Goal: Find specific page/section: Find specific page/section

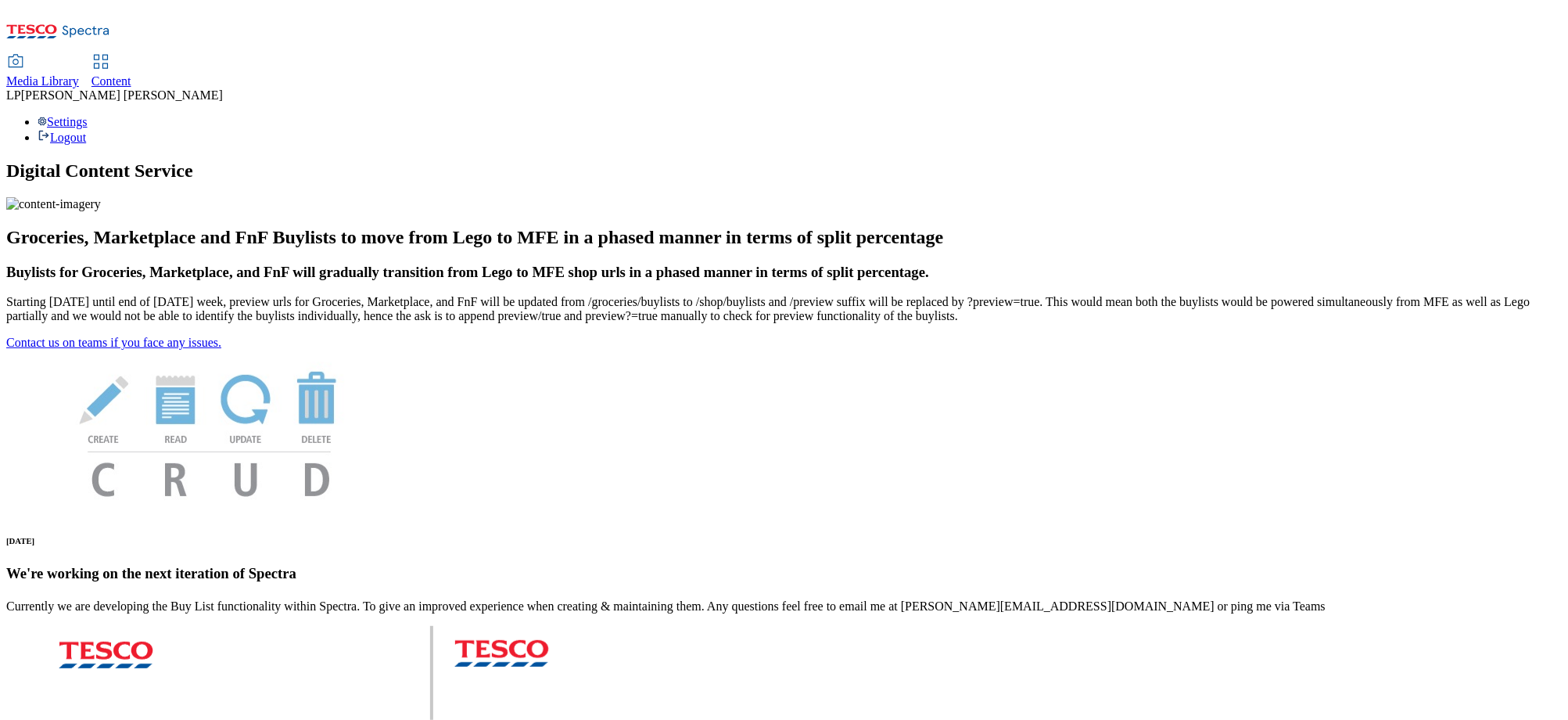
click at [132, 74] on span "Content" at bounding box center [111, 81] width 40 height 13
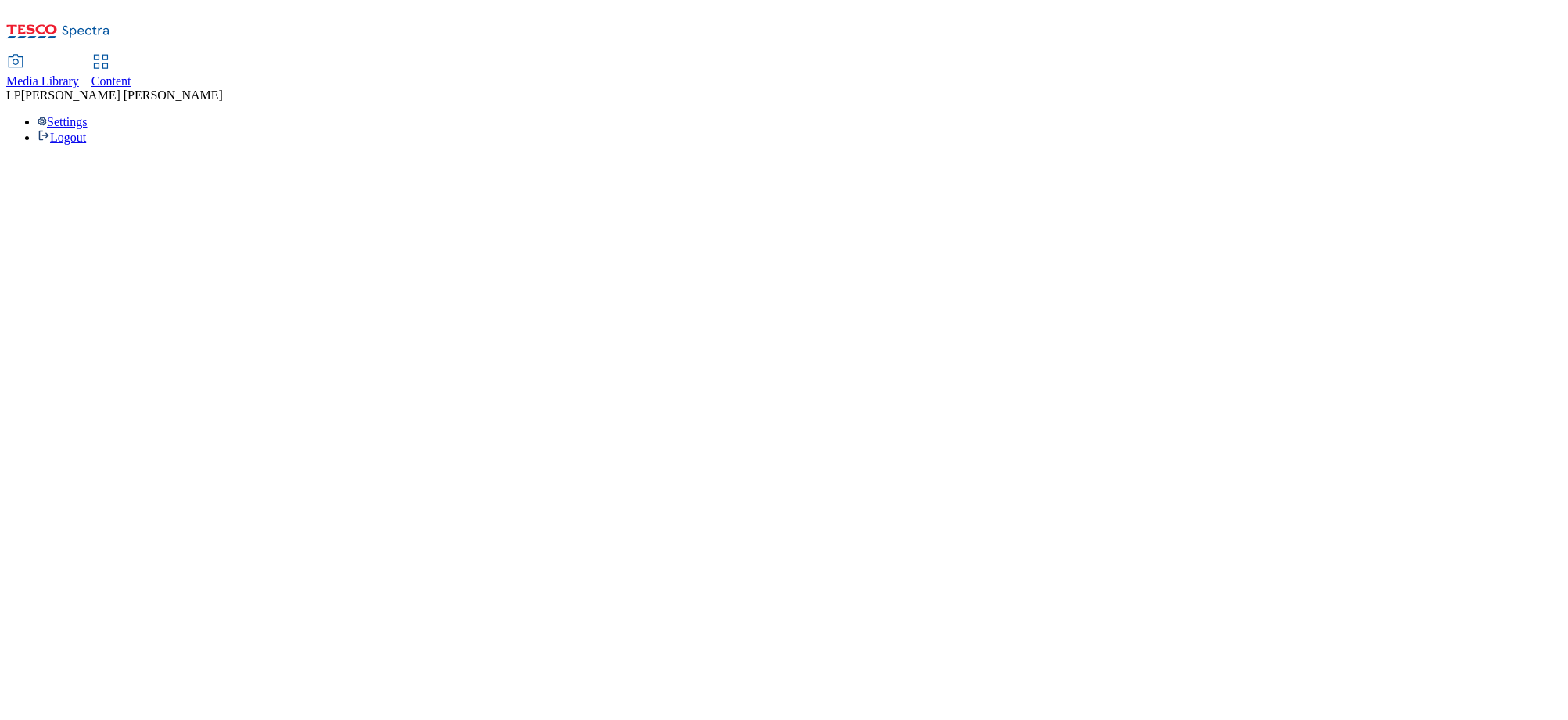
select select "phones-[GEOGRAPHIC_DATA]"
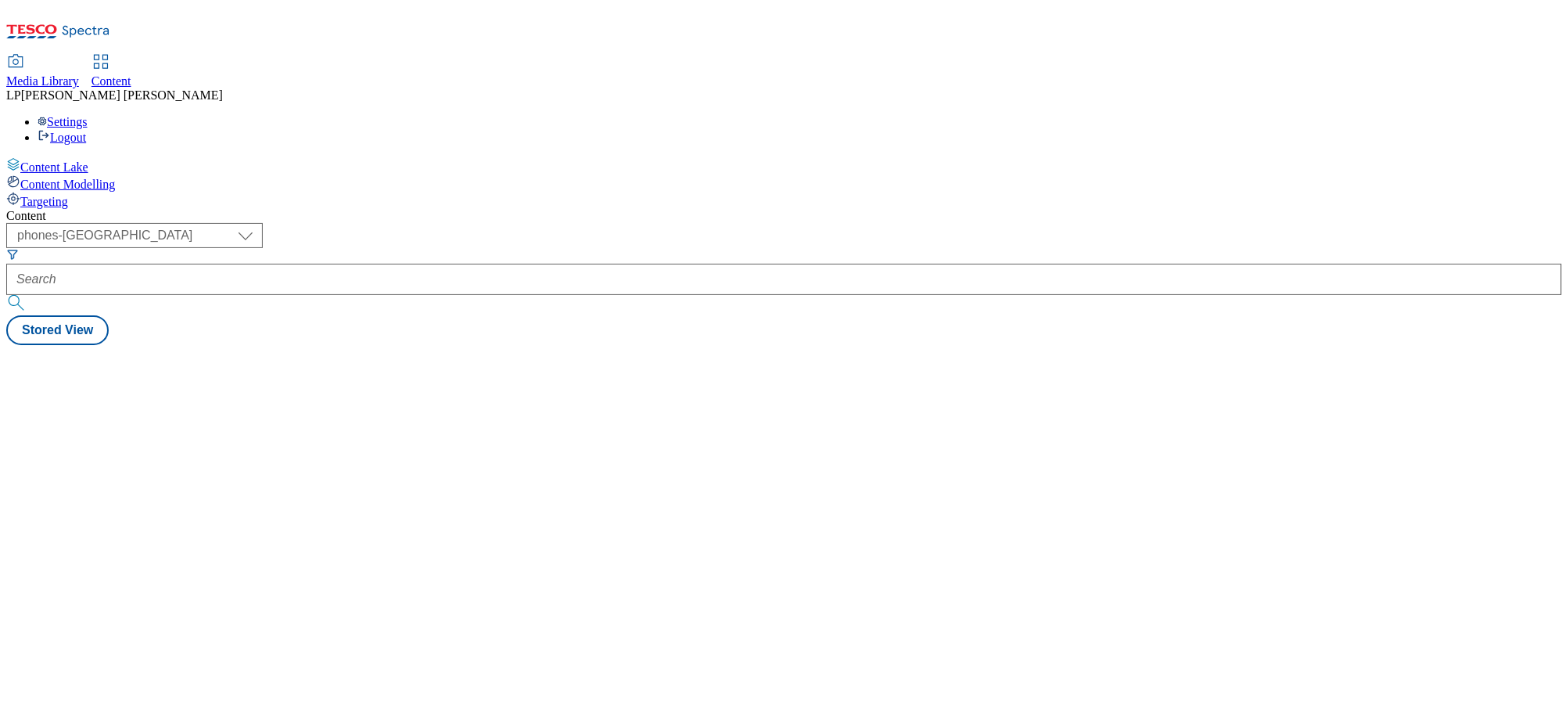
click at [79, 74] on span "Media Library" at bounding box center [42, 81] width 73 height 13
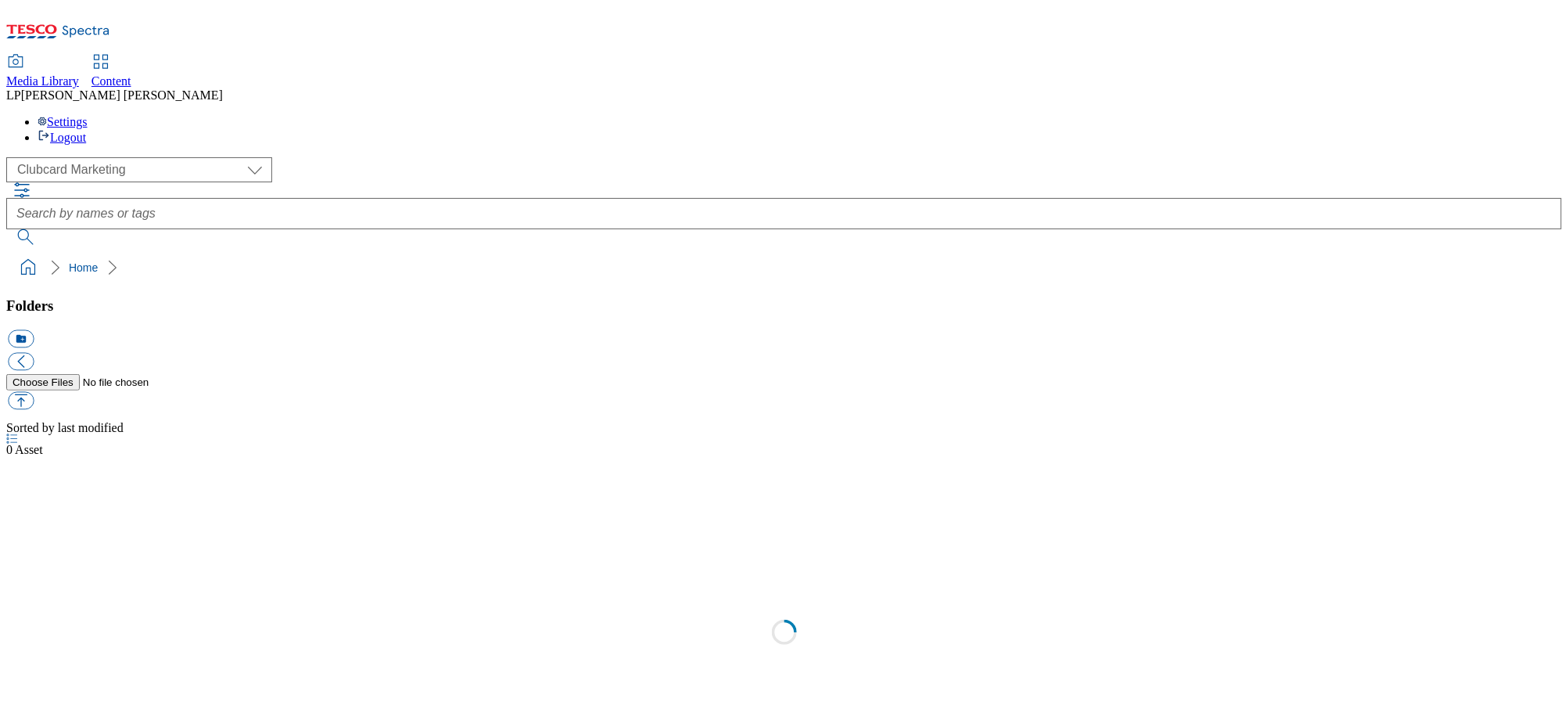
scroll to position [1, 0]
click at [132, 74] on span "Content" at bounding box center [111, 81] width 40 height 13
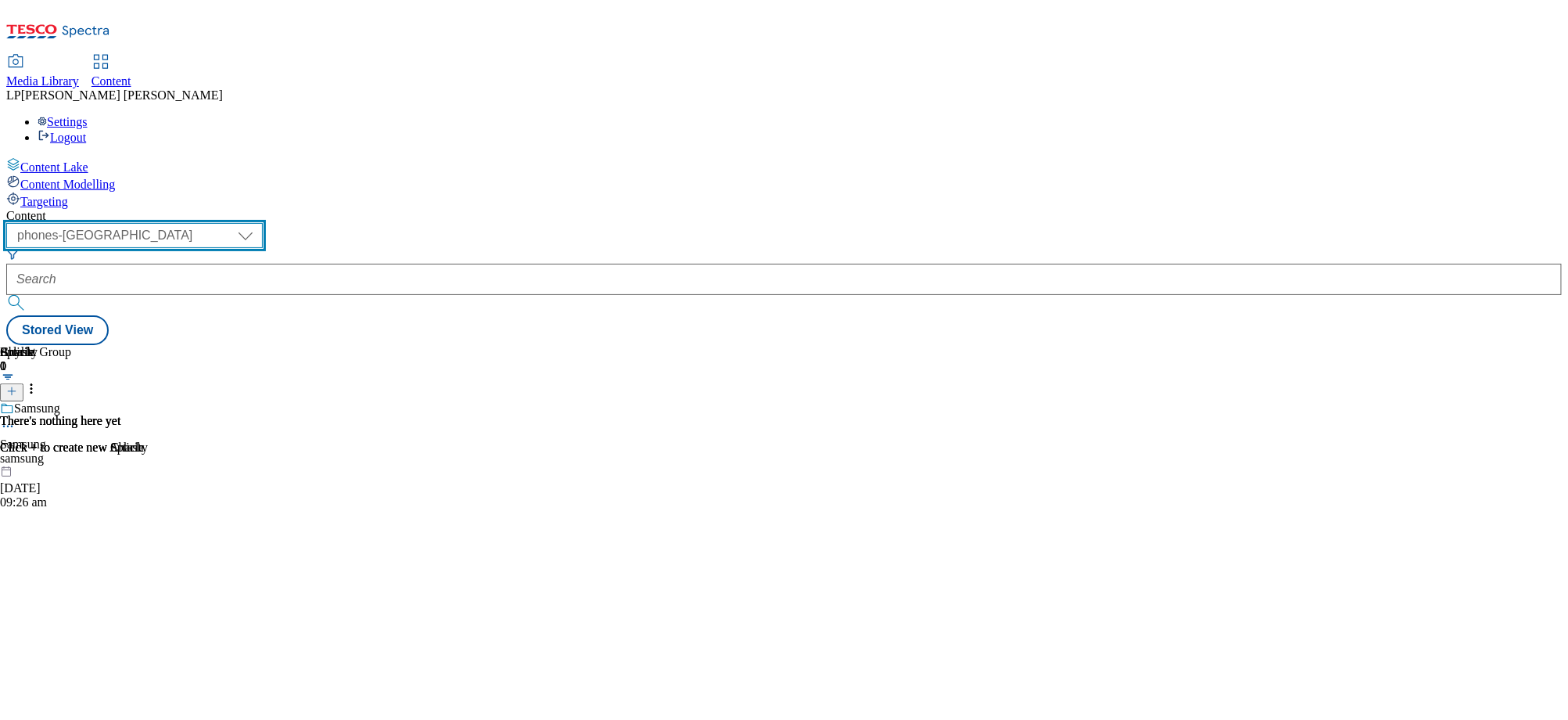
click at [263, 223] on select "dotcom-cz dotcom-hu dotcom-sk fnf-uk ghs-roi ghs-uk group-comms ighs-cz ighs-hu…" at bounding box center [134, 236] width 257 height 25
select select "ghs-roi"
click at [203, 223] on select "dotcom-cz dotcom-hu dotcom-sk fnf-uk ghs-roi ghs-uk group-comms ighs-cz ighs-hu…" at bounding box center [134, 236] width 257 height 25
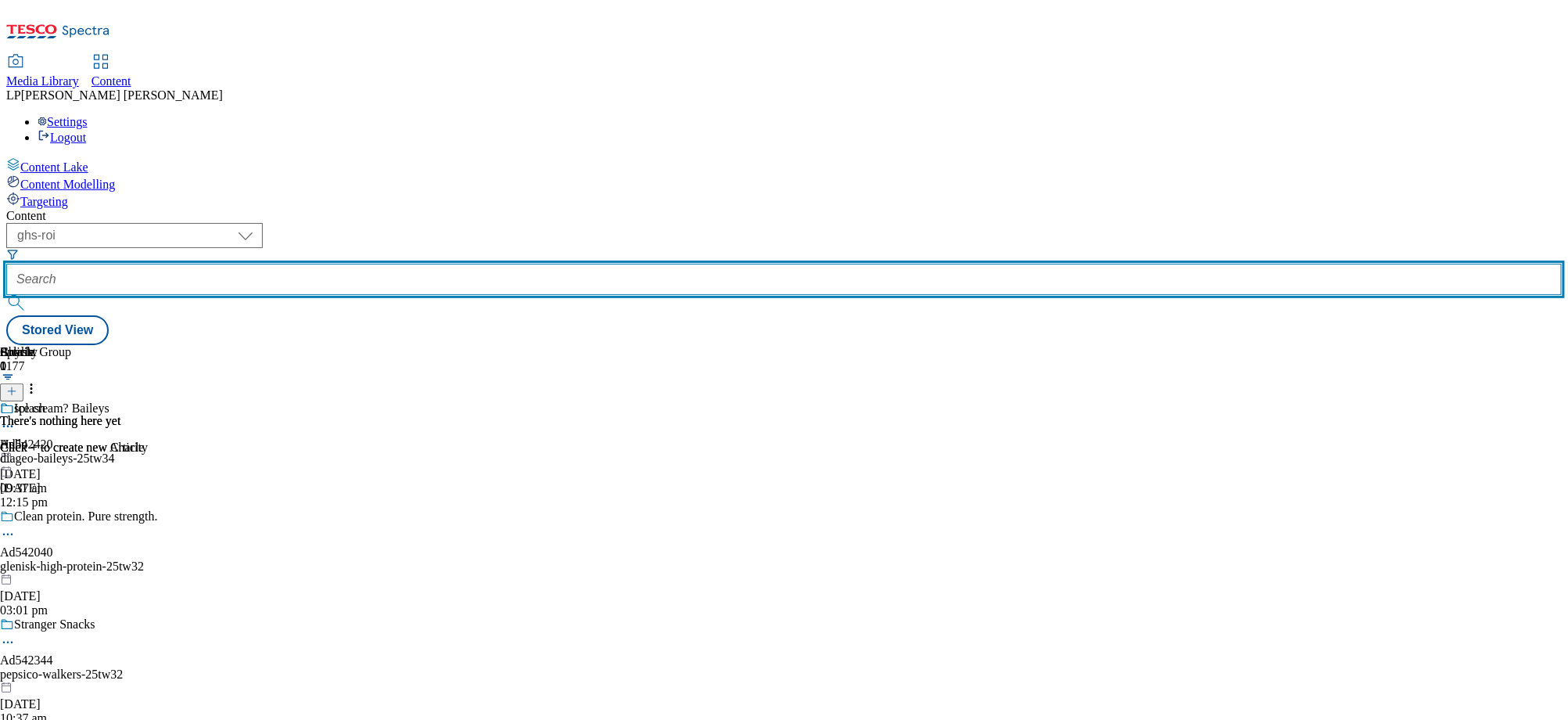
click at [430, 263] on input "text" at bounding box center [784, 279] width 1555 height 31
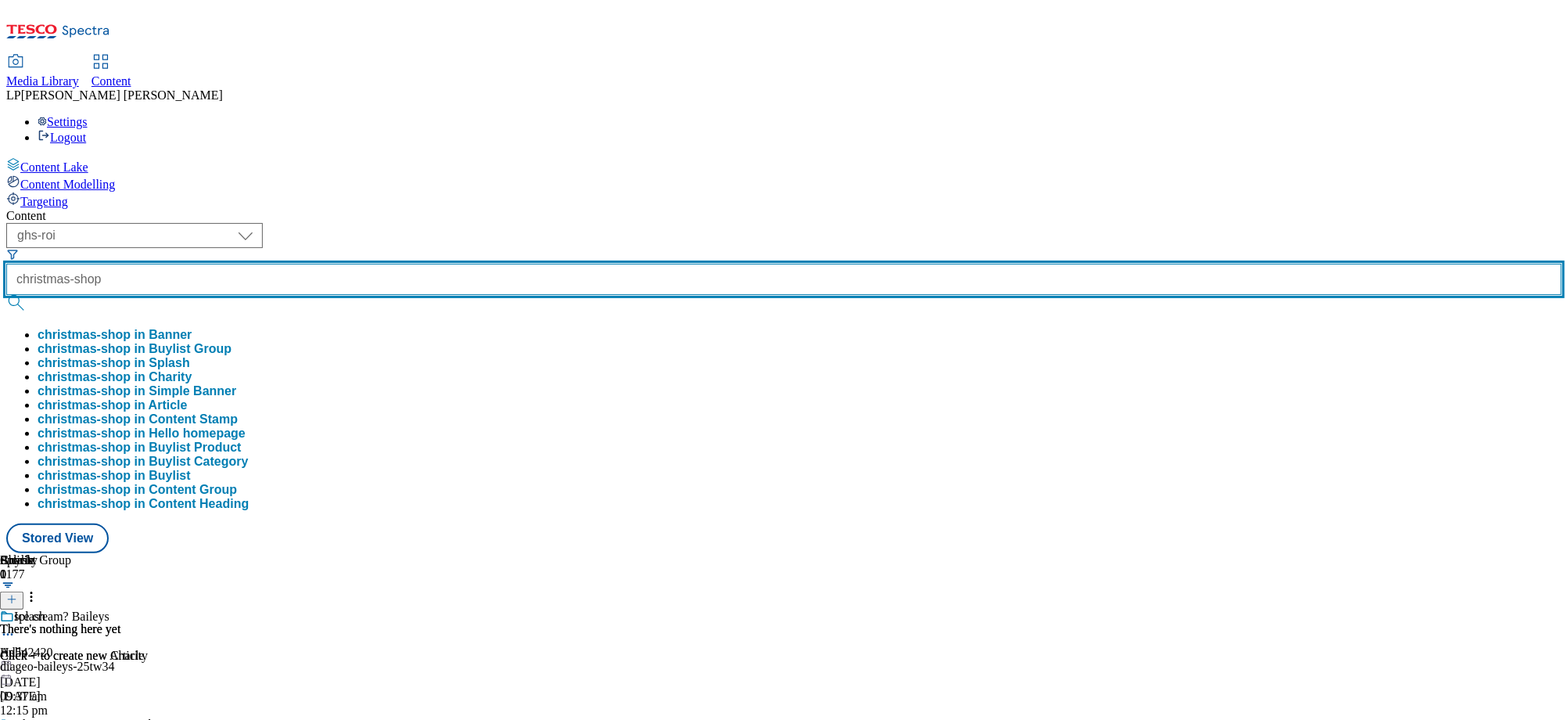
type input "christmas-shop"
click at [6, 295] on button "submit" at bounding box center [17, 302] width 21 height 15
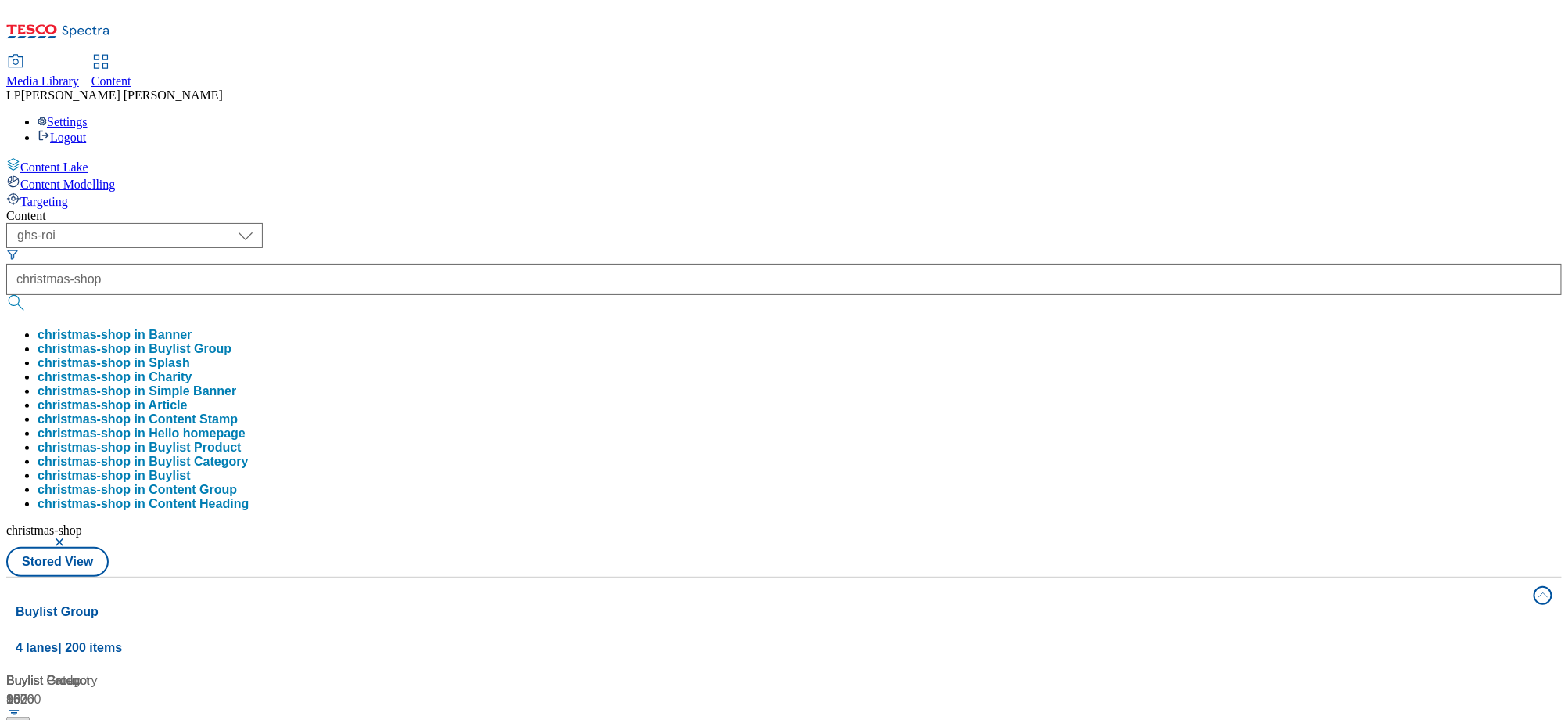
click at [484, 209] on div "Content" at bounding box center [784, 216] width 1555 height 14
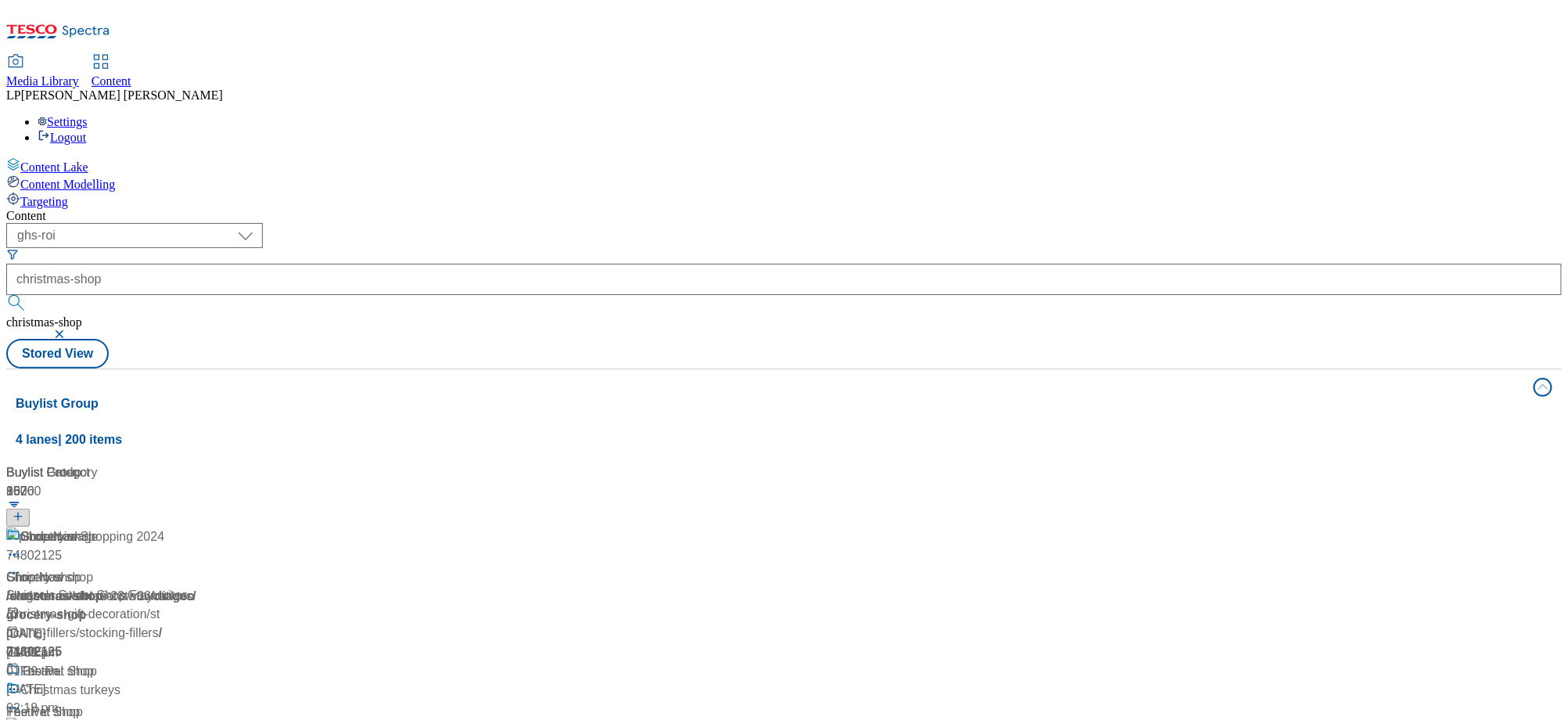
click at [201, 587] on div "/ christmas-shop" at bounding box center [104, 596] width 195 height 19
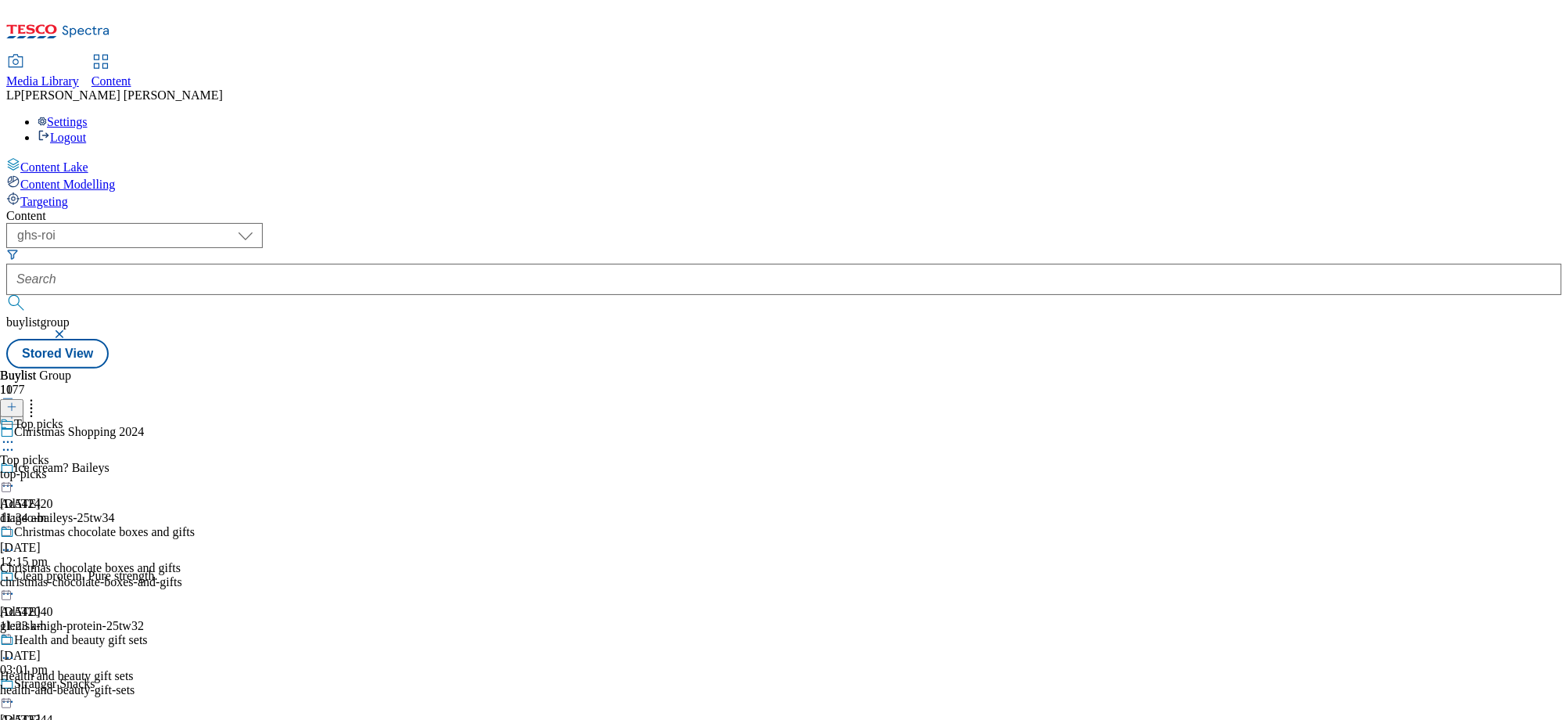
click at [15, 434] on icon at bounding box center [7, 441] width 15 height 15
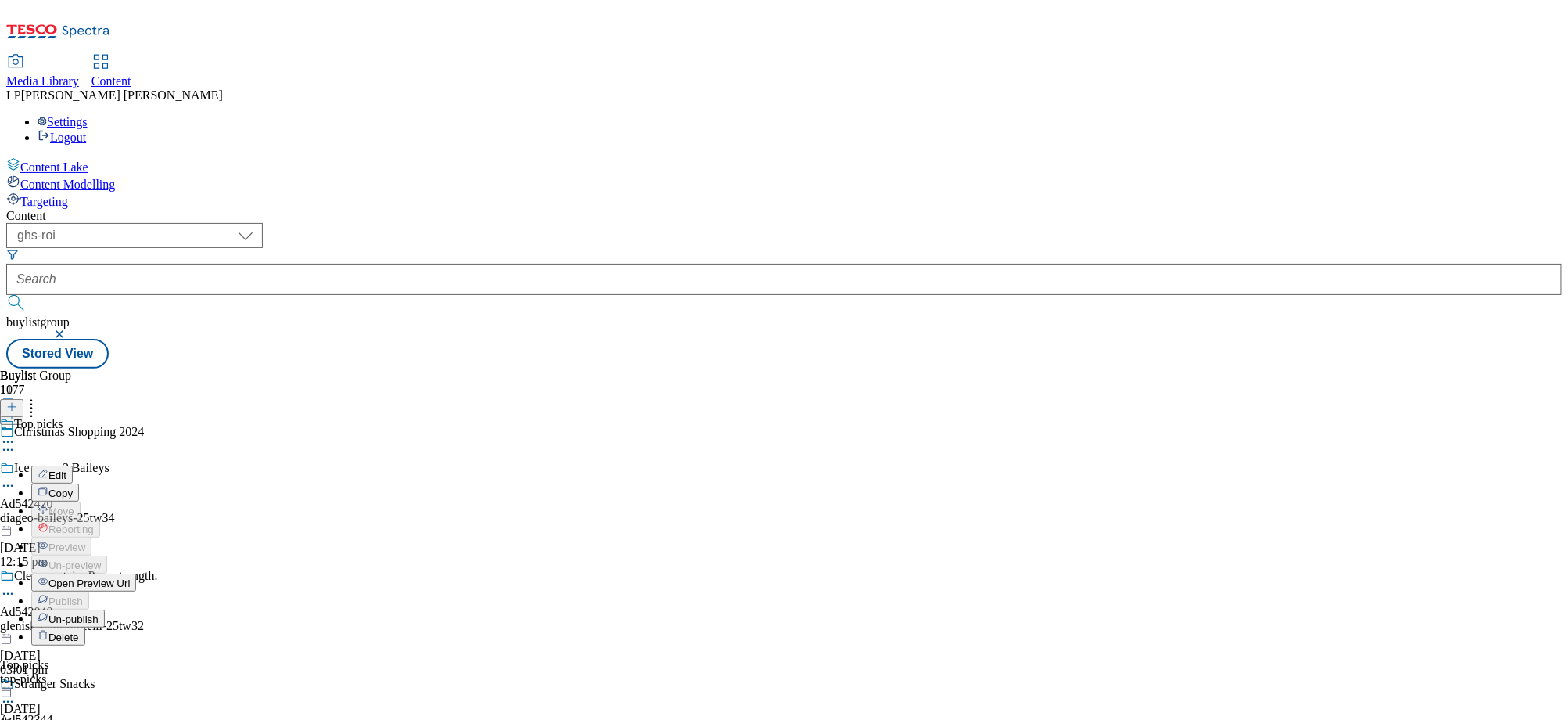
click at [130, 578] on span "Open Preview Url" at bounding box center [89, 583] width 81 height 12
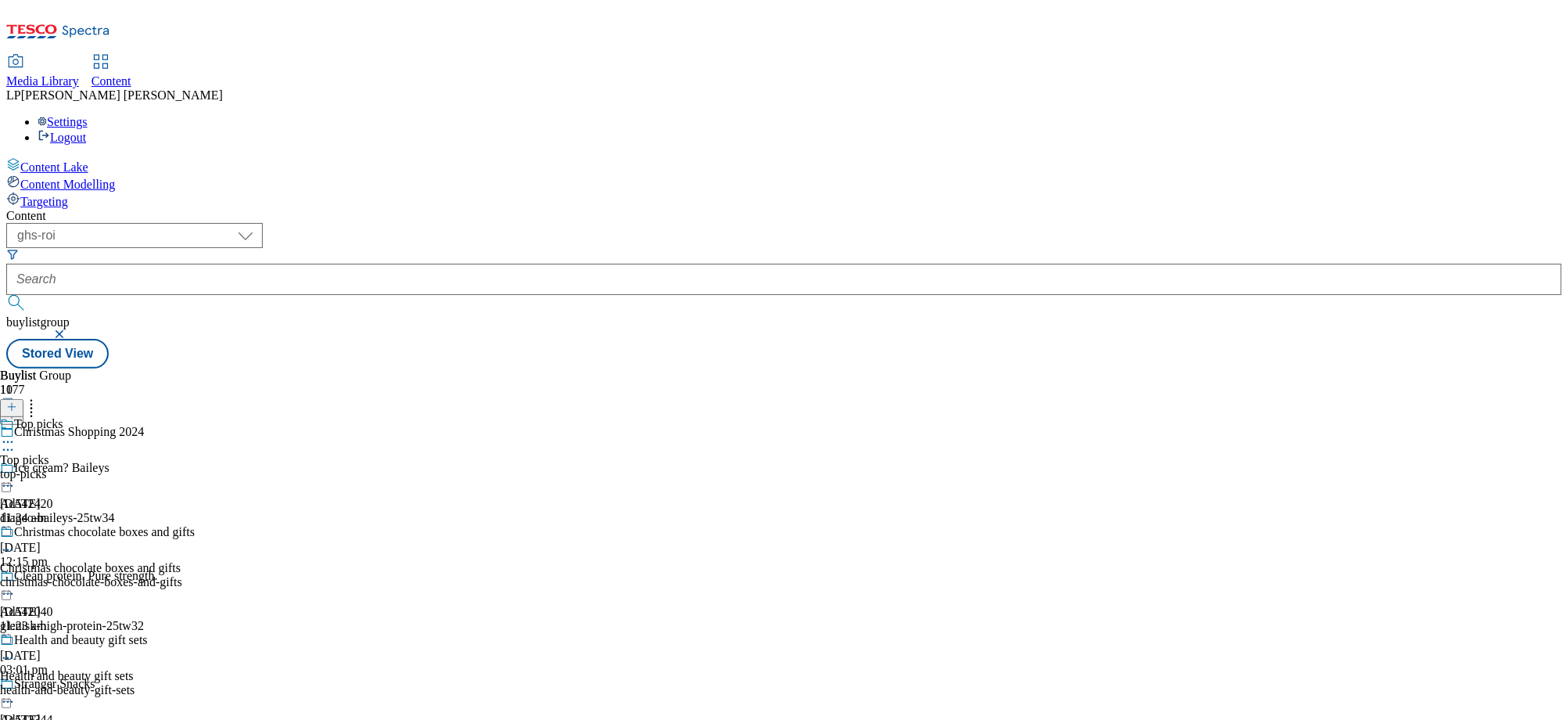
click at [15, 542] on icon at bounding box center [7, 549] width 15 height 15
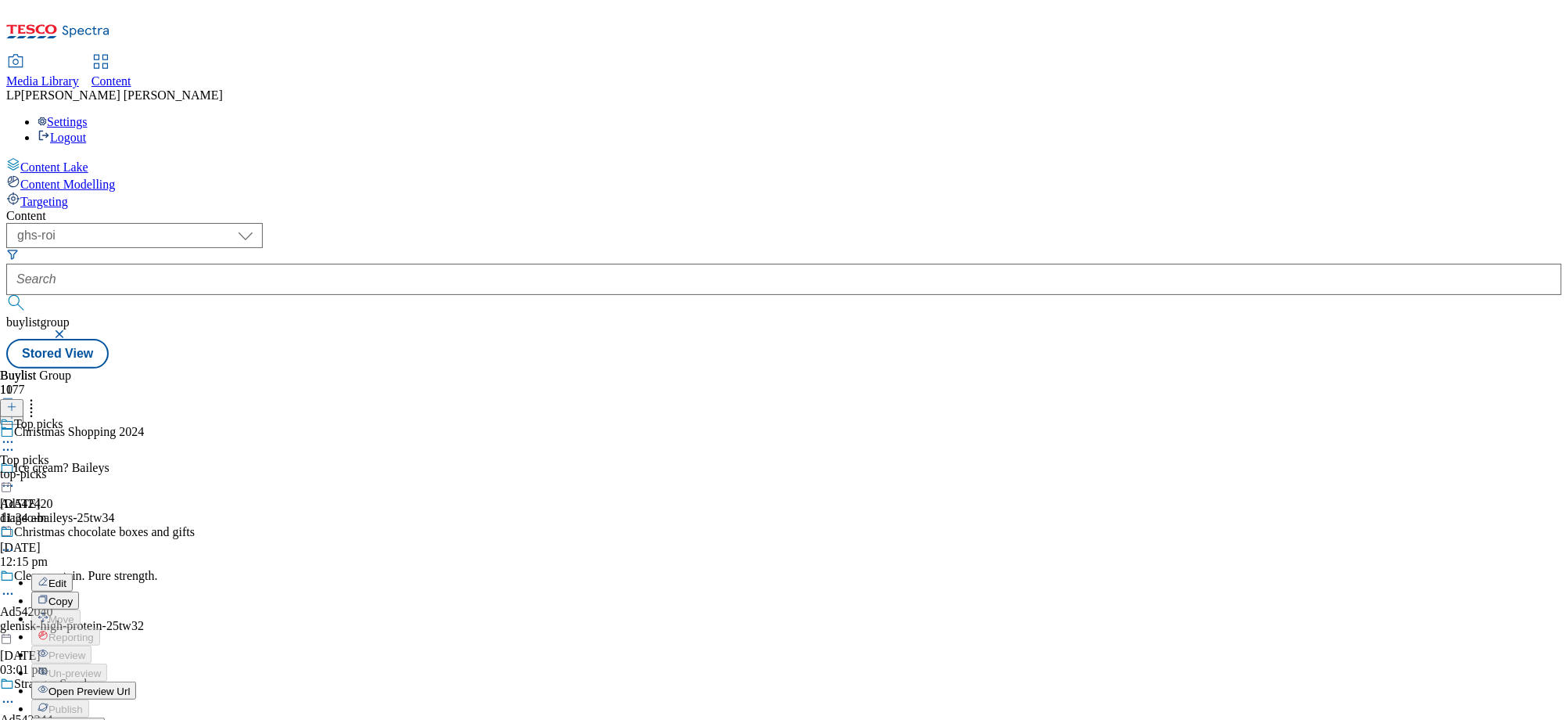
click at [195, 681] on li "Open Preview Url" at bounding box center [113, 690] width 164 height 18
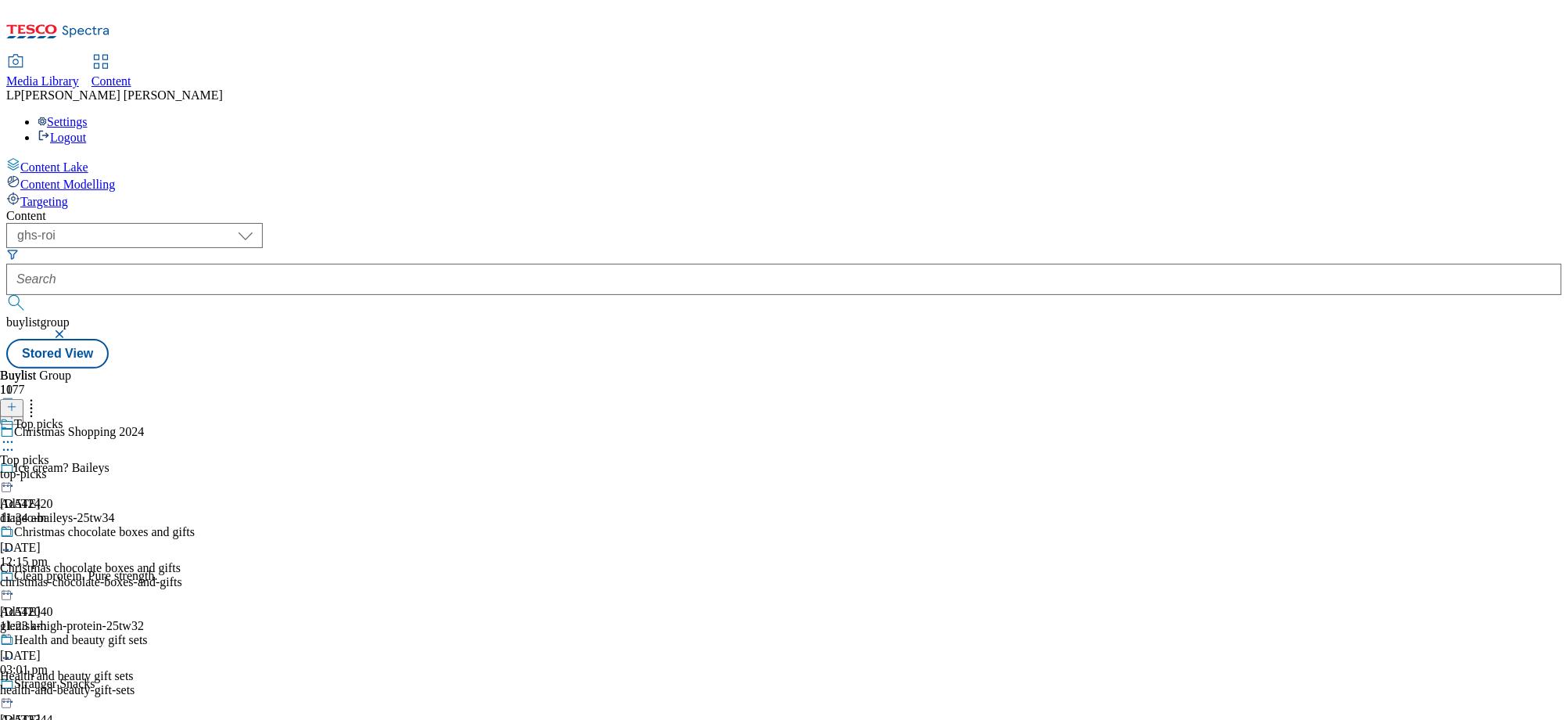
click at [15, 542] on icon at bounding box center [7, 549] width 15 height 15
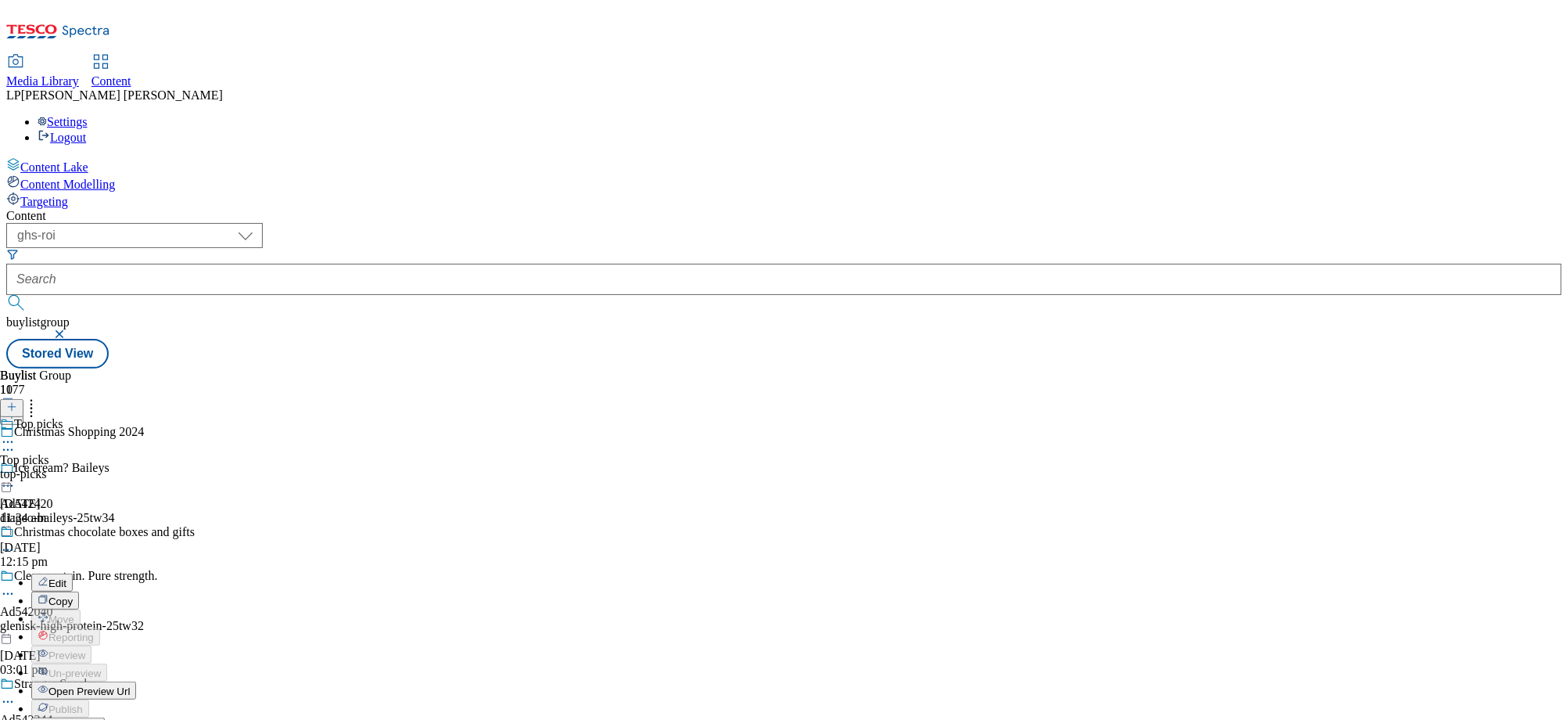
click at [130, 685] on span "Open Preview Url" at bounding box center [89, 690] width 81 height 12
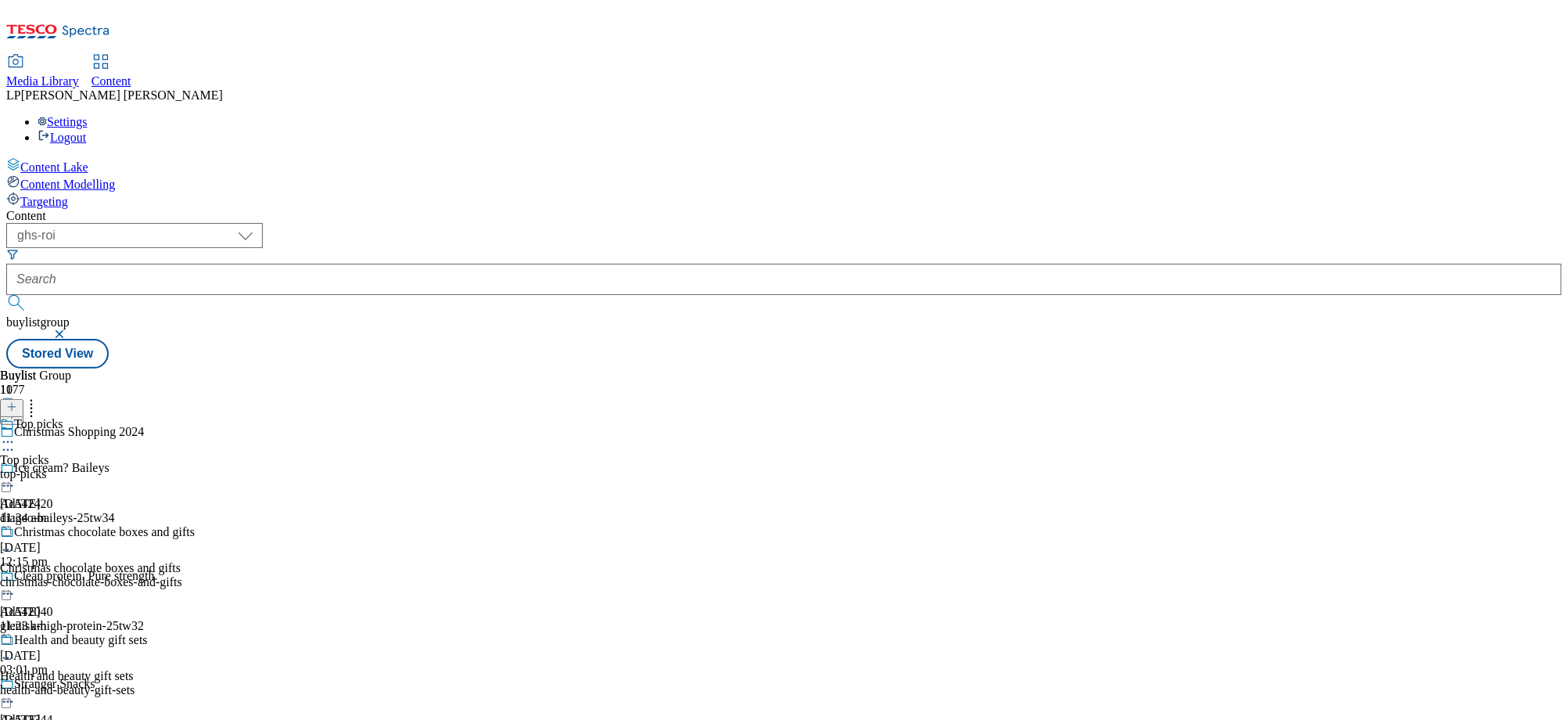
scroll to position [1376, 0]
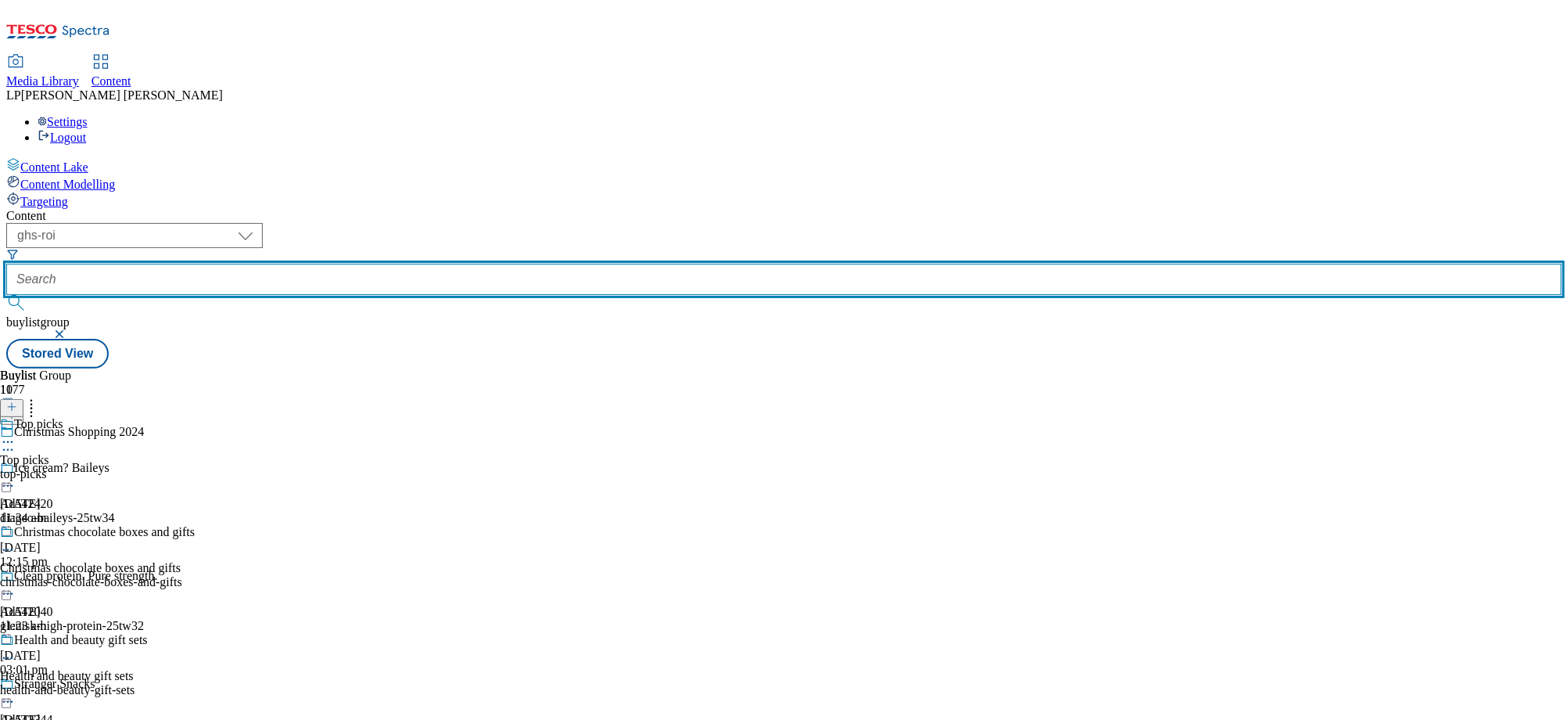
click at [492, 263] on input "text" at bounding box center [784, 279] width 1555 height 31
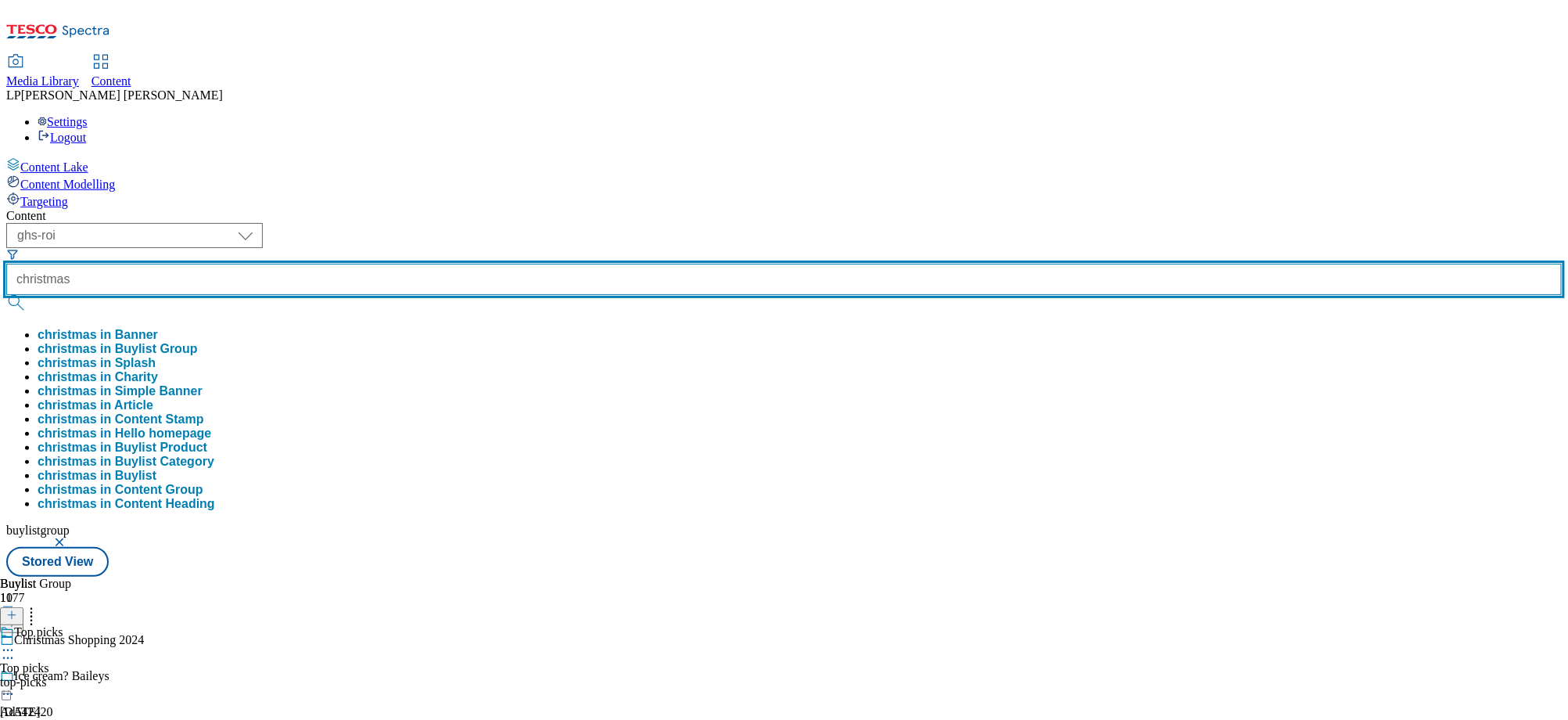
type input "christmas"
click at [6, 295] on button "submit" at bounding box center [17, 302] width 21 height 15
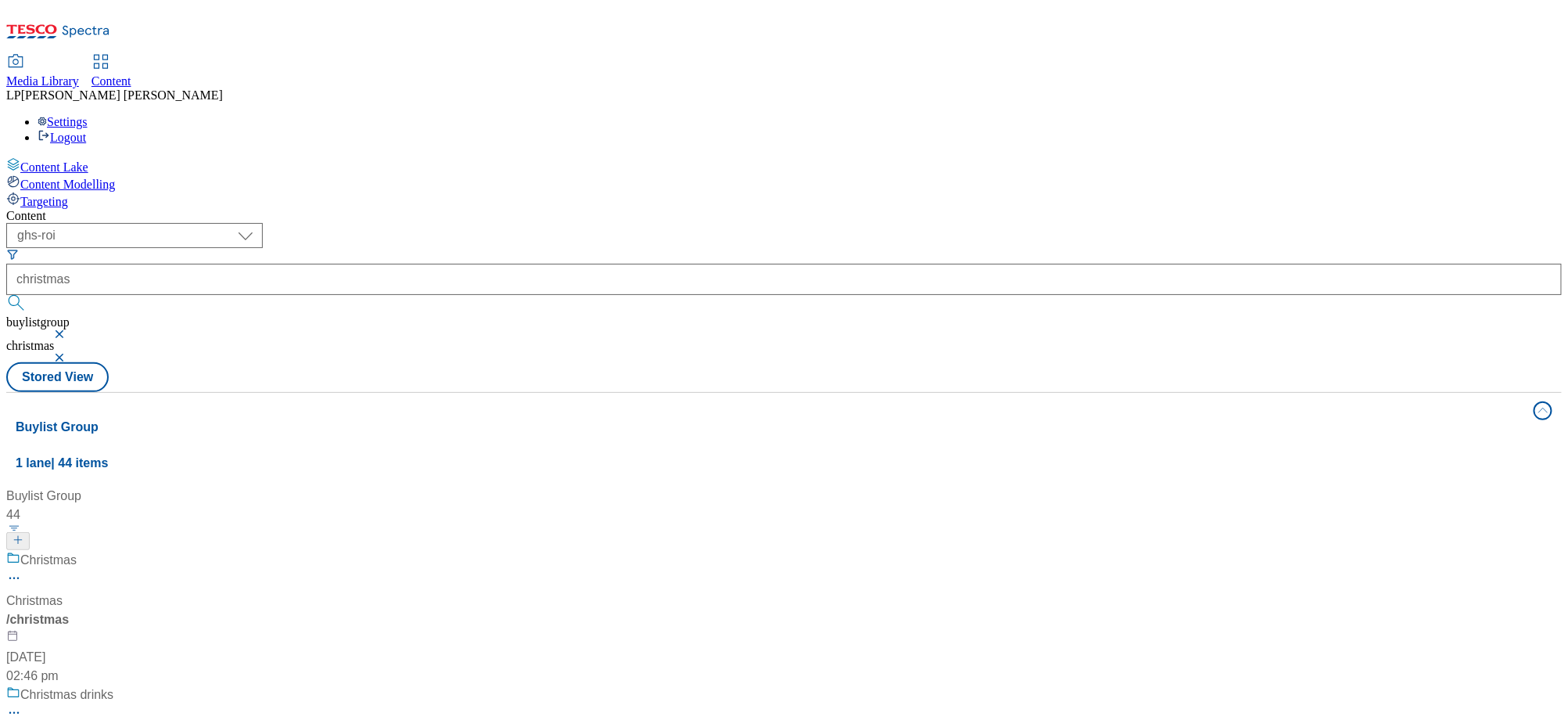
click at [69, 330] on button "button" at bounding box center [60, 334] width 15 height 9
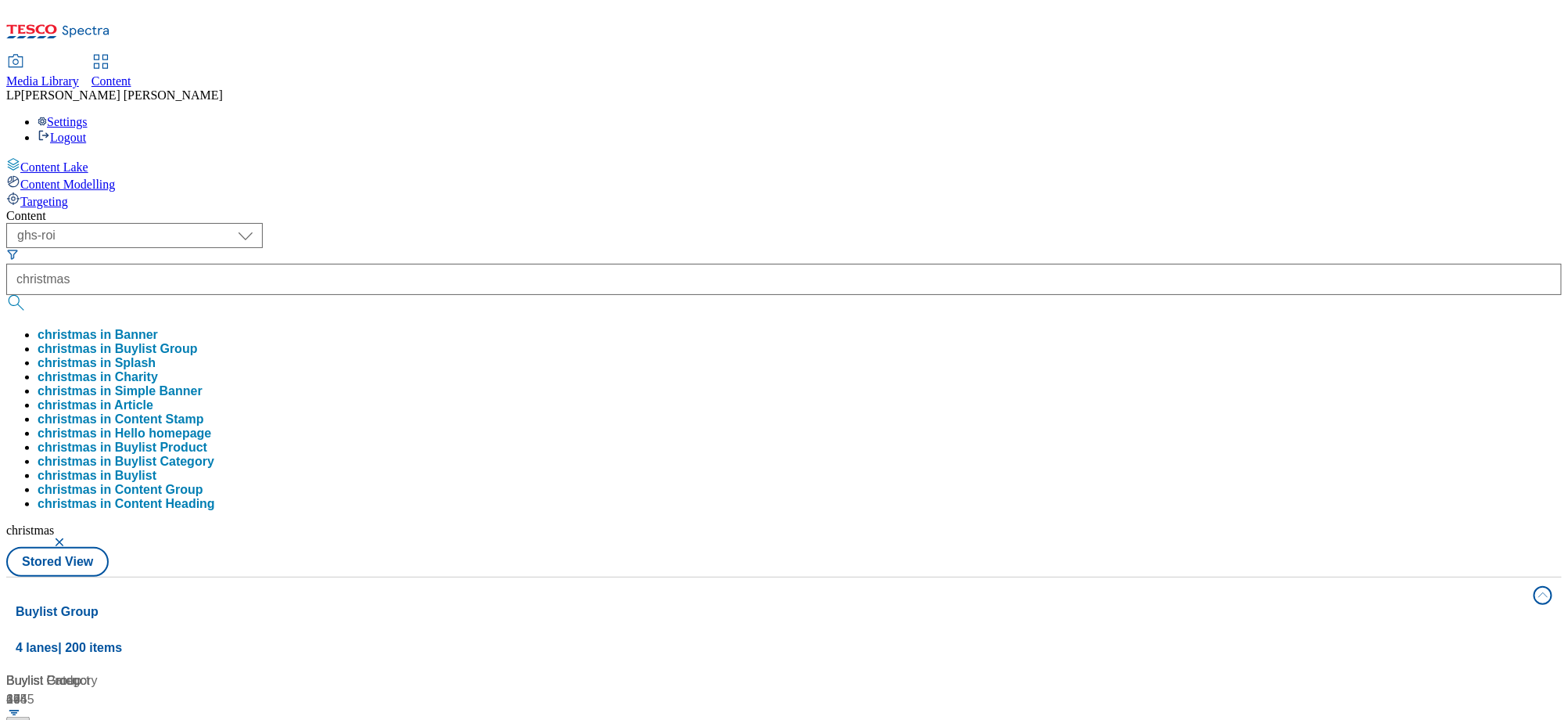
click at [487, 209] on div "Content" at bounding box center [784, 216] width 1555 height 14
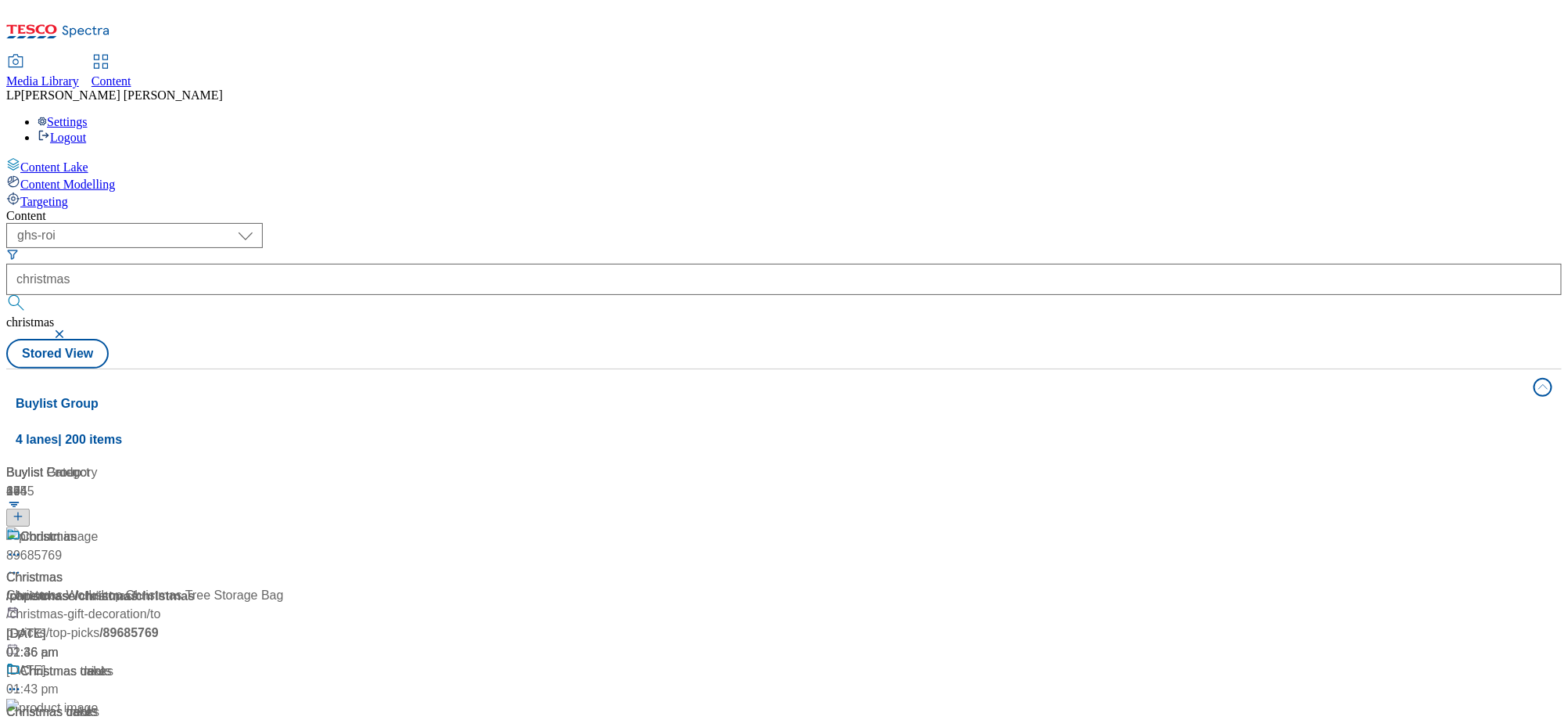
click at [201, 587] on div "/ christmas" at bounding box center [104, 596] width 195 height 19
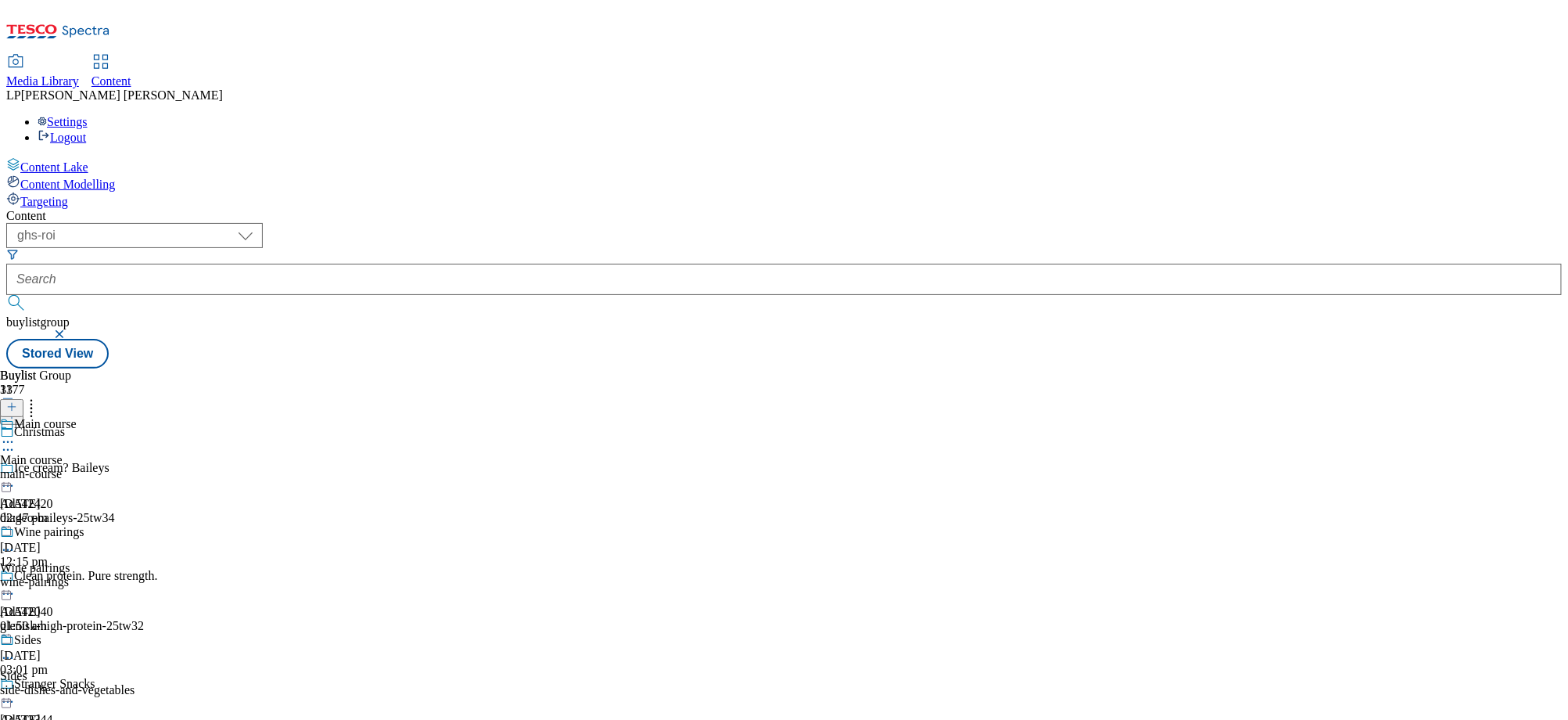
scroll to position [1649, 0]
click at [69, 330] on button "button" at bounding box center [60, 334] width 15 height 9
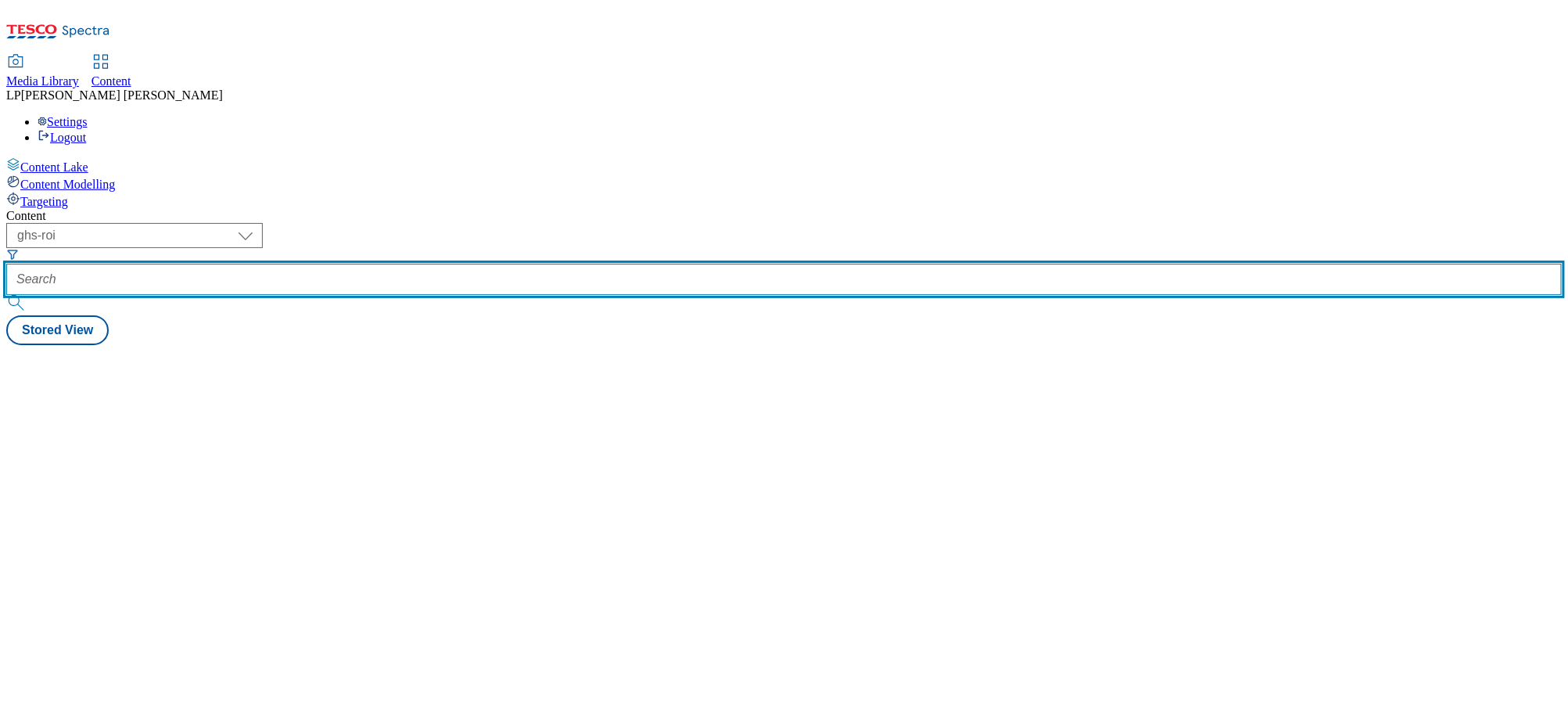
click at [479, 263] on input "text" at bounding box center [784, 279] width 1555 height 31
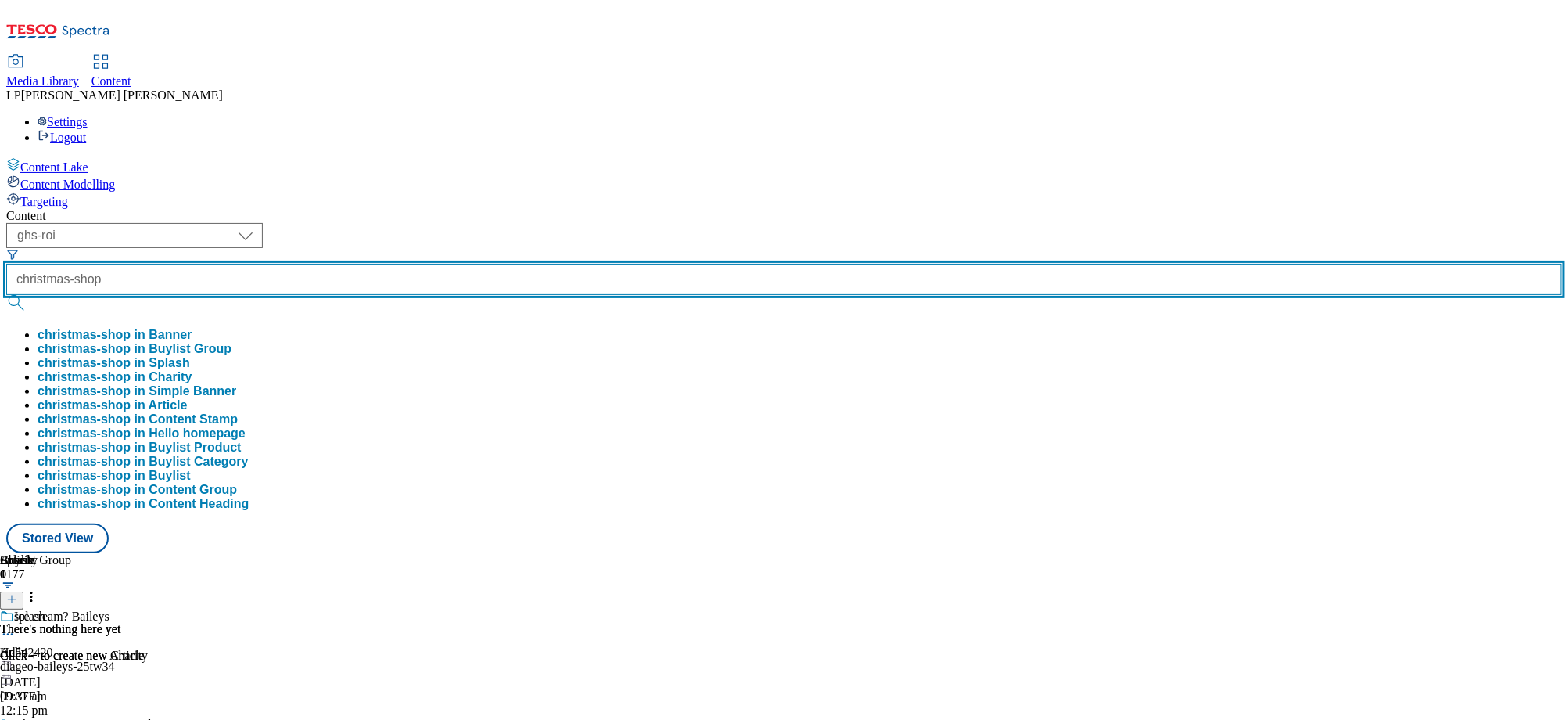
type input "christmas-shop"
click at [6, 295] on button "submit" at bounding box center [17, 302] width 21 height 15
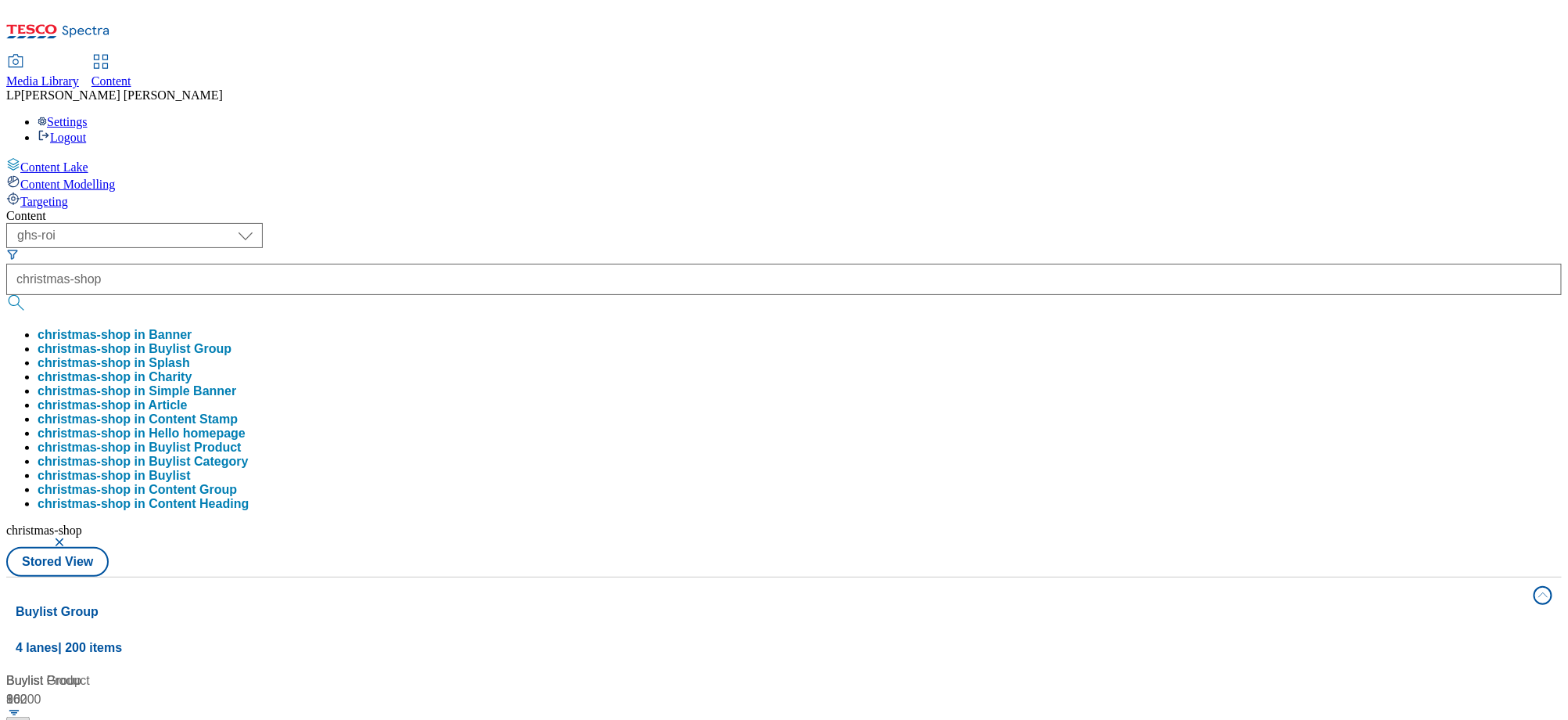
click at [498, 209] on div "Content ( optional ) dotcom-cz dotcom-hu dotcom-sk fnf-[GEOGRAPHIC_DATA] ghs-ro…" at bounding box center [784, 733] width 1555 height 1050
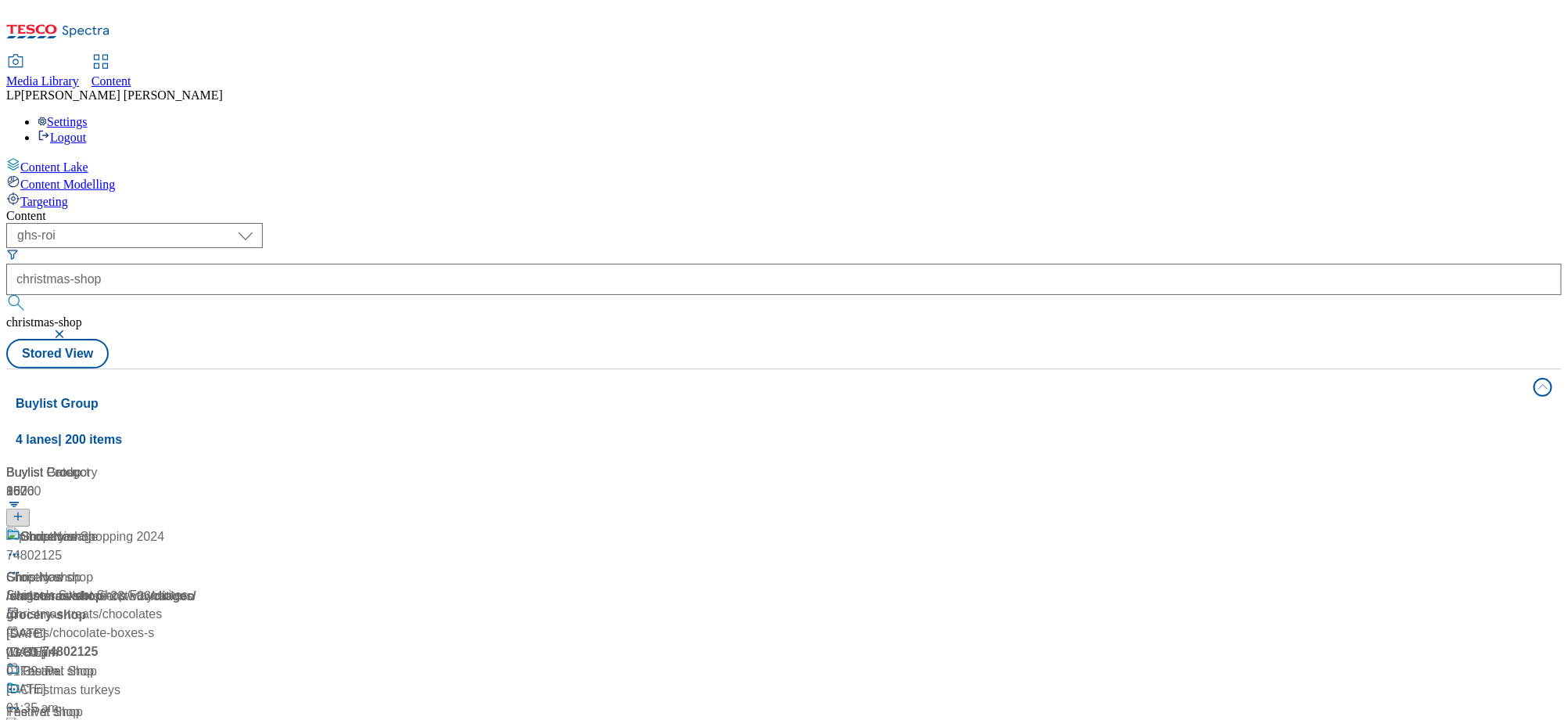
scroll to position [219, 0]
click at [201, 587] on div "/ christmas-shop" at bounding box center [104, 596] width 195 height 19
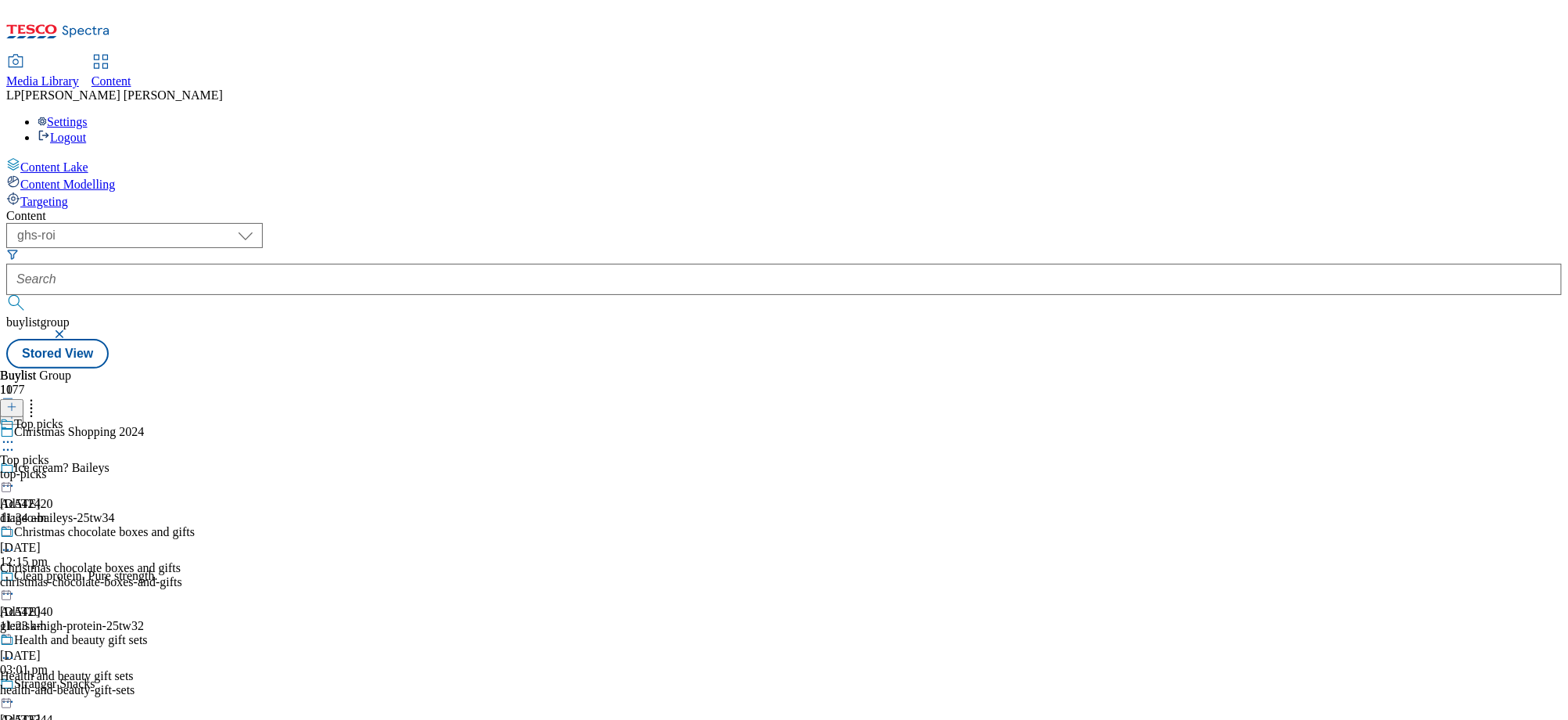
click at [15, 434] on icon at bounding box center [7, 441] width 15 height 15
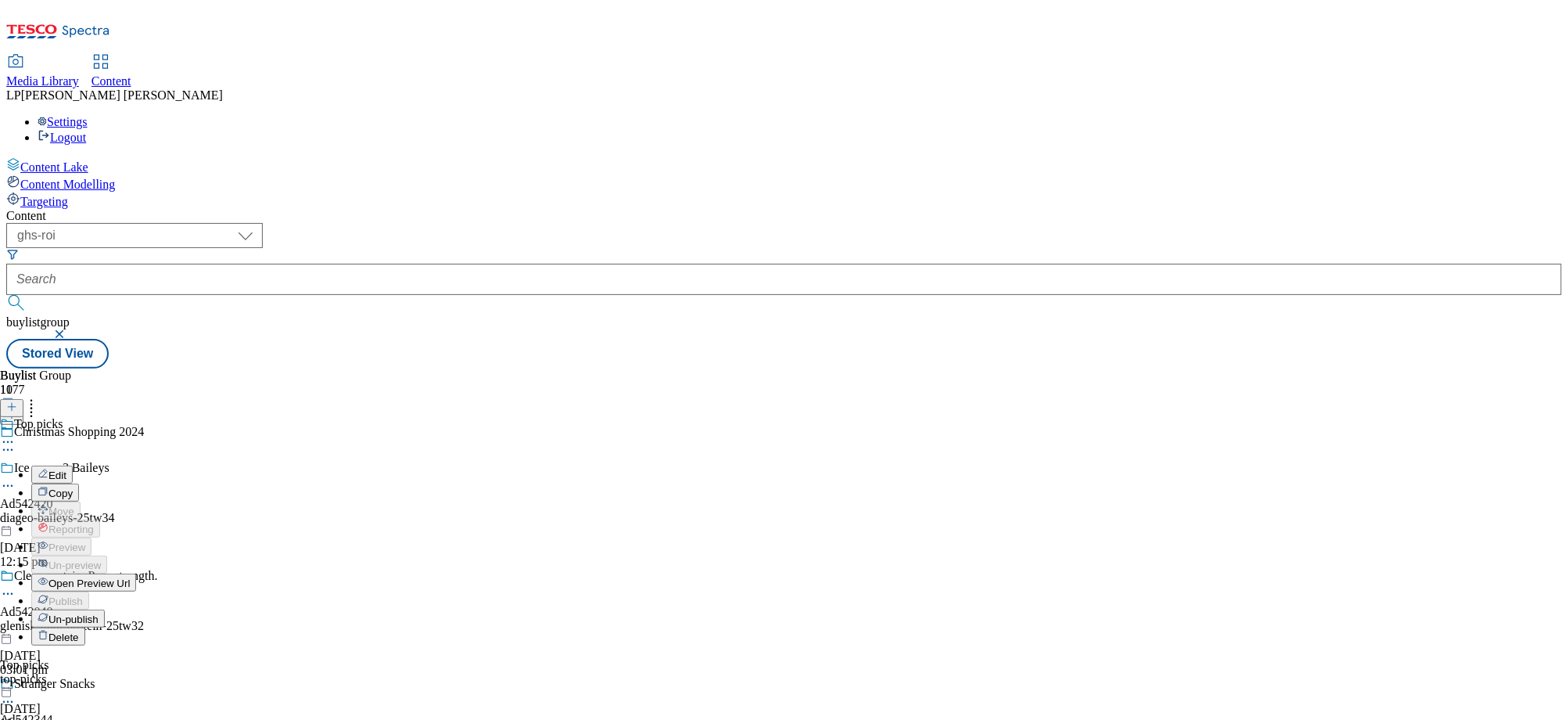
click at [130, 578] on span "Open Preview Url" at bounding box center [89, 583] width 81 height 12
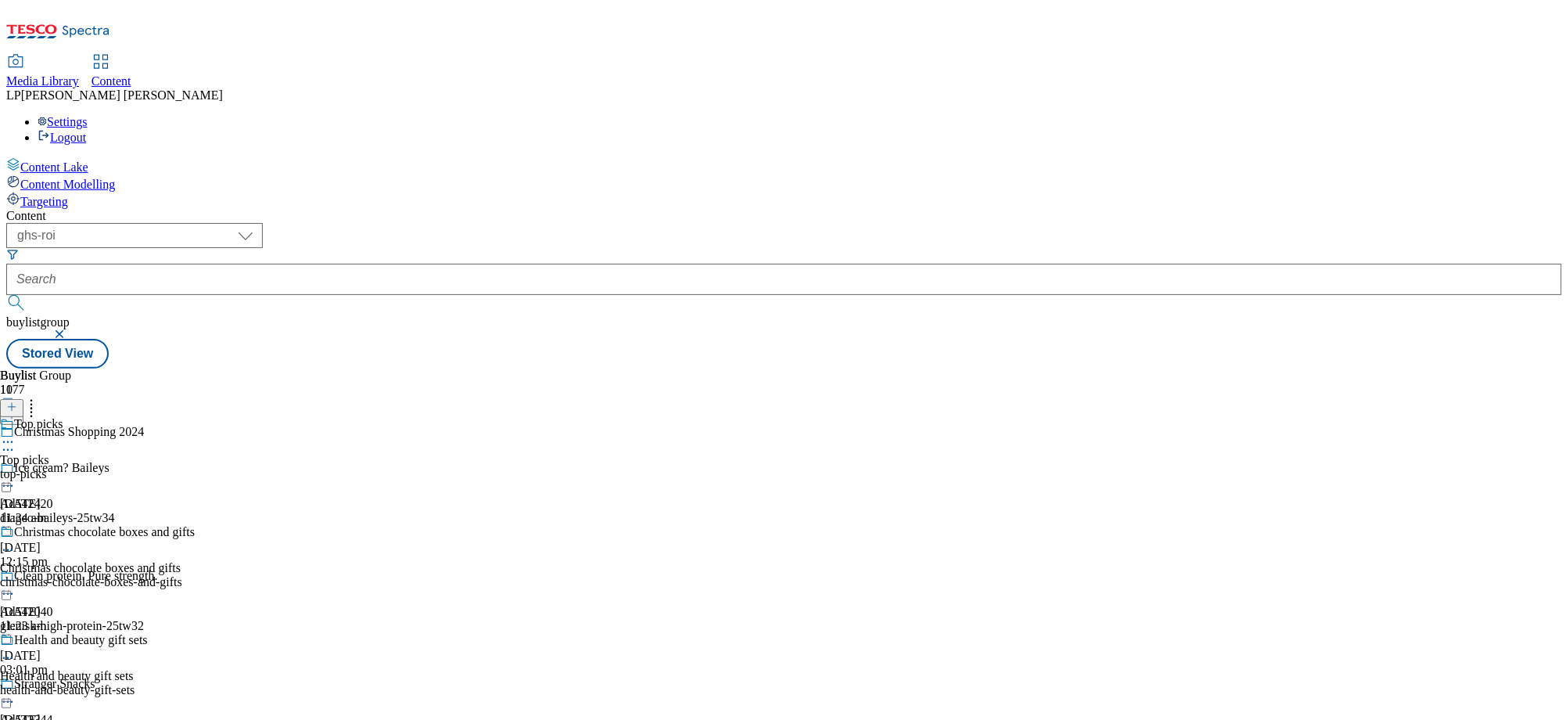
click at [15, 434] on icon at bounding box center [7, 441] width 15 height 15
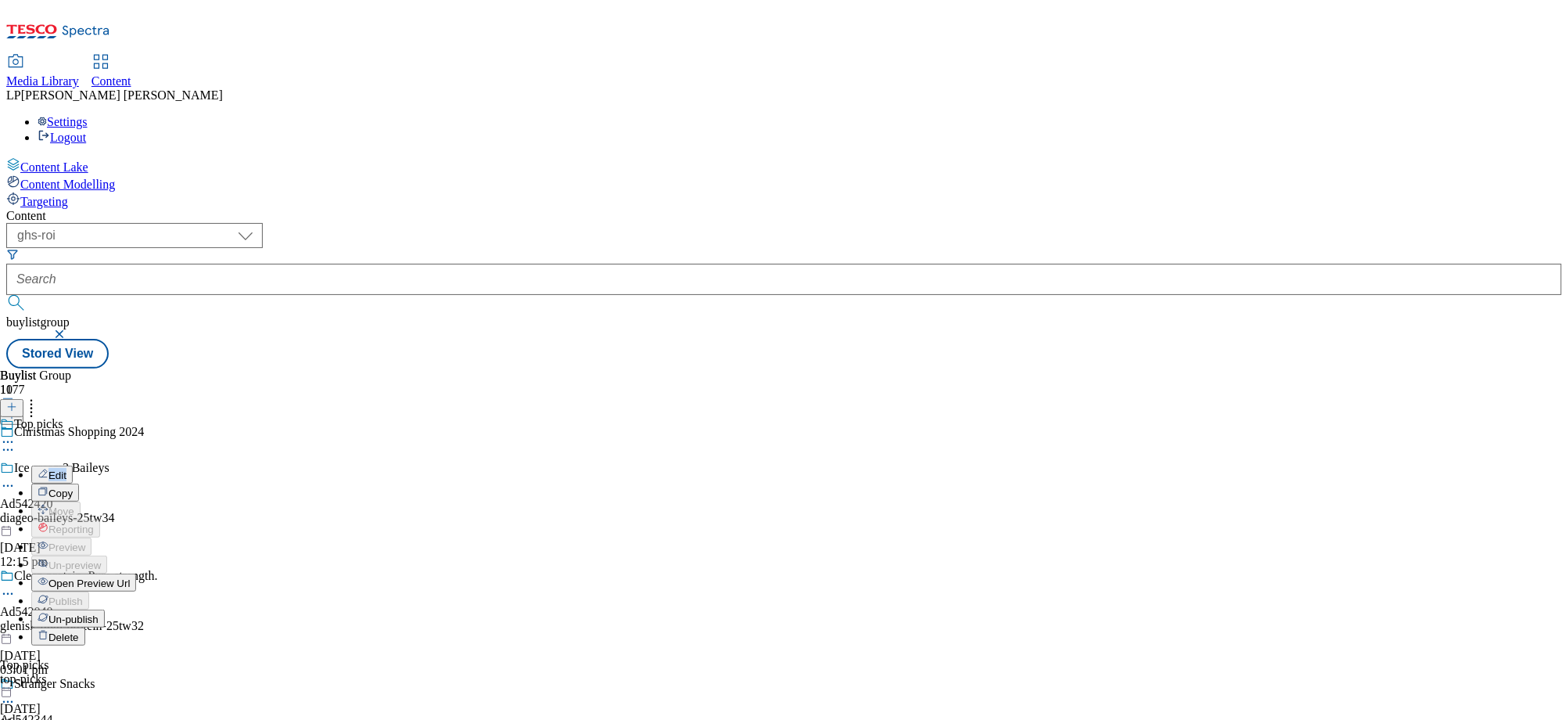
click at [15, 434] on icon at bounding box center [7, 441] width 15 height 15
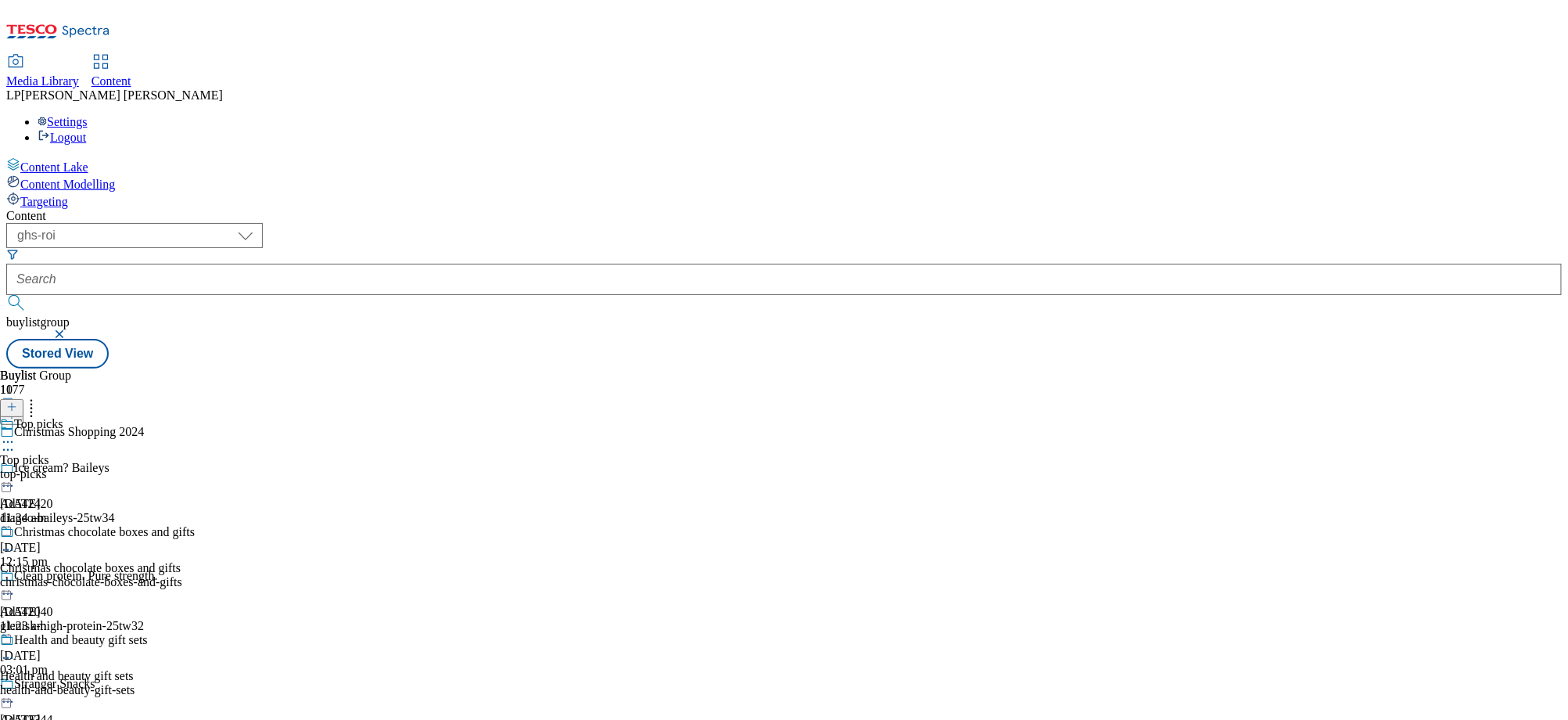
click at [15, 434] on icon at bounding box center [7, 441] width 15 height 15
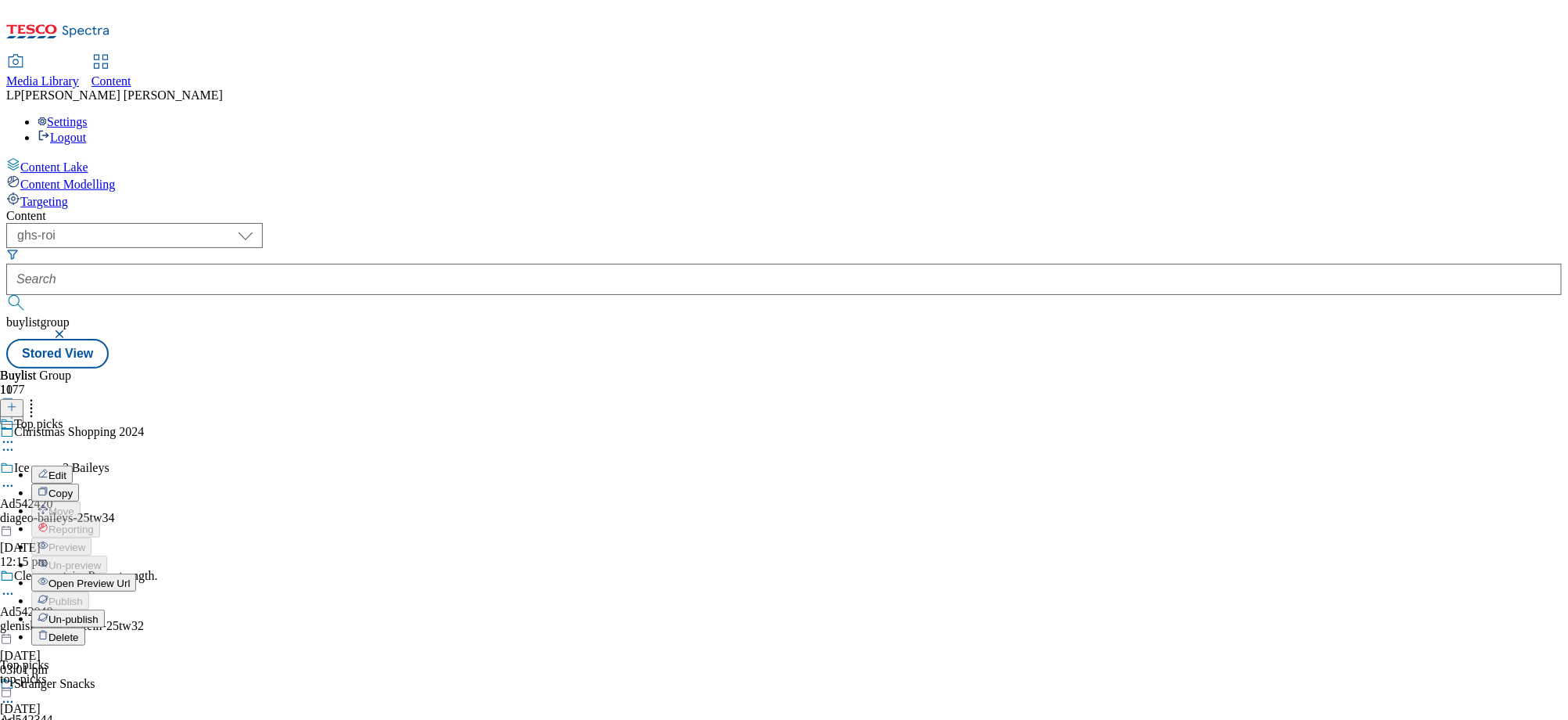
click at [130, 578] on span "Open Preview Url" at bounding box center [89, 583] width 81 height 12
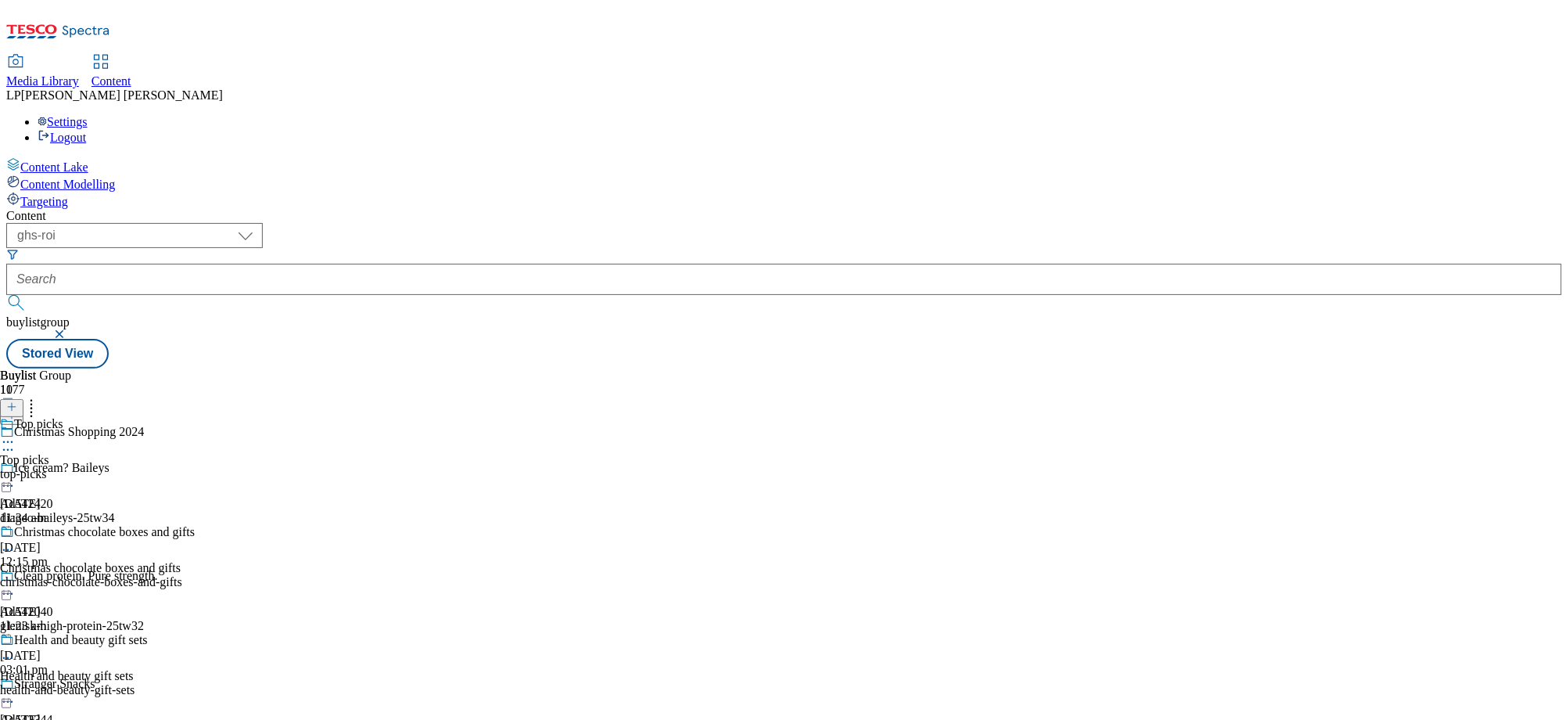
click at [15, 442] on icon at bounding box center [7, 450] width 15 height 15
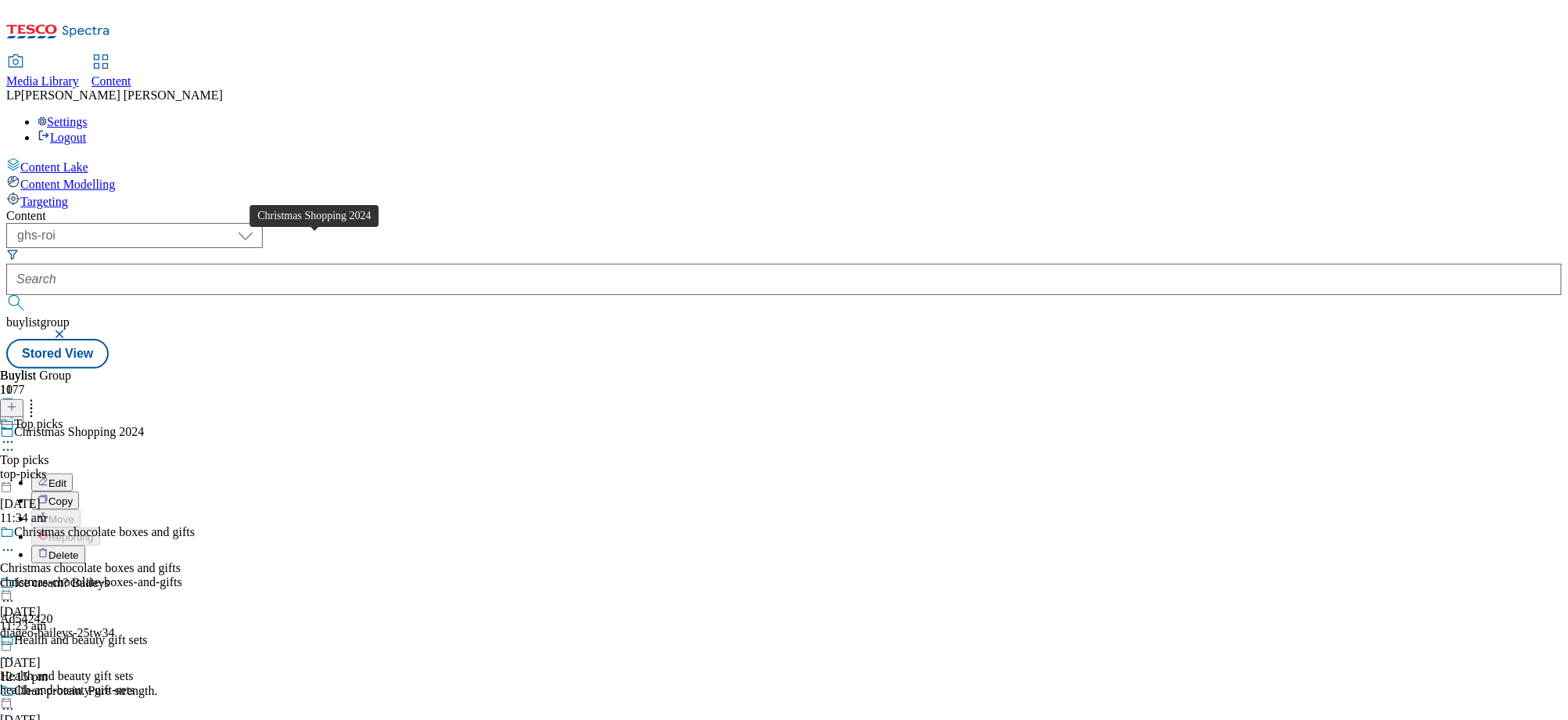
click at [144, 424] on div "Christmas Shopping 2024" at bounding box center [79, 432] width 130 height 14
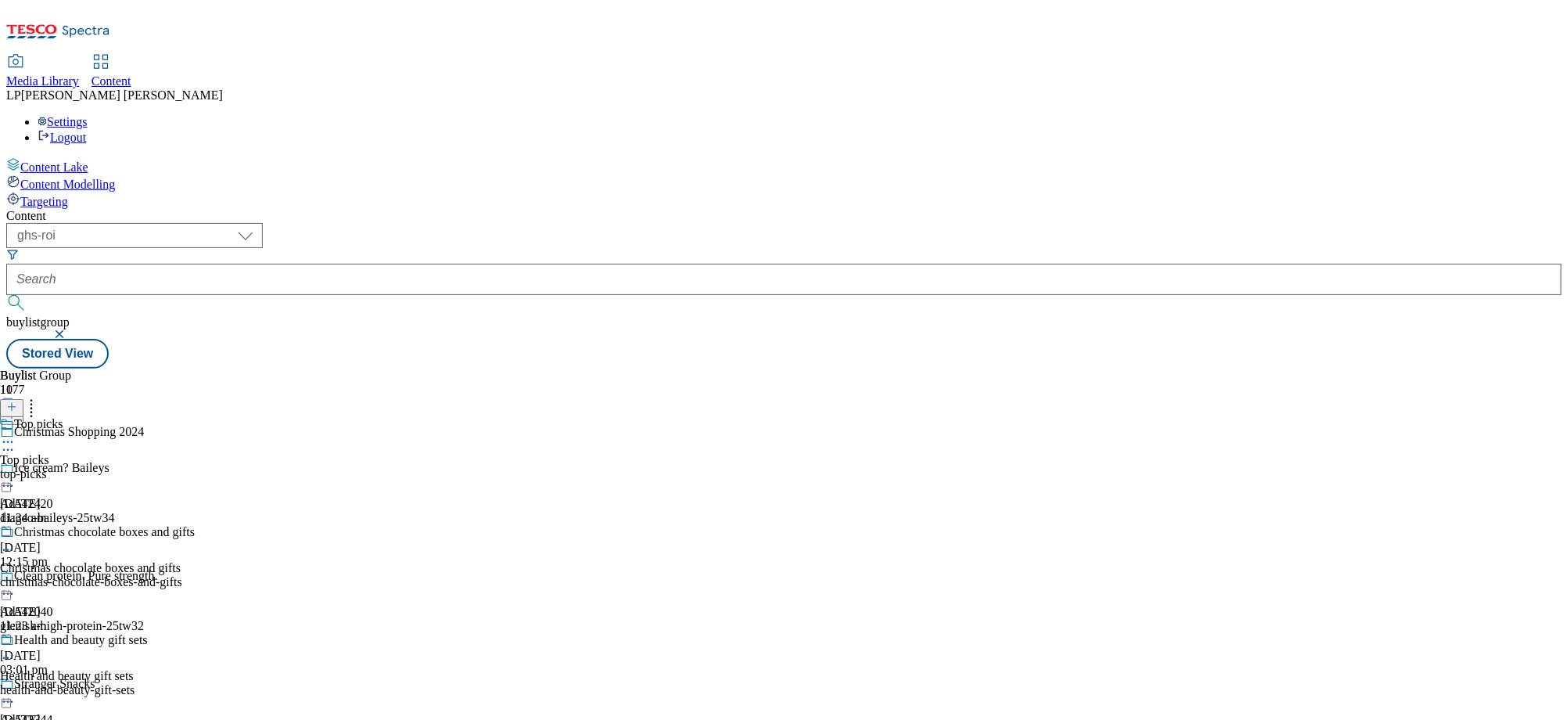
click at [9, 441] on circle at bounding box center [8, 442] width 3 height 3
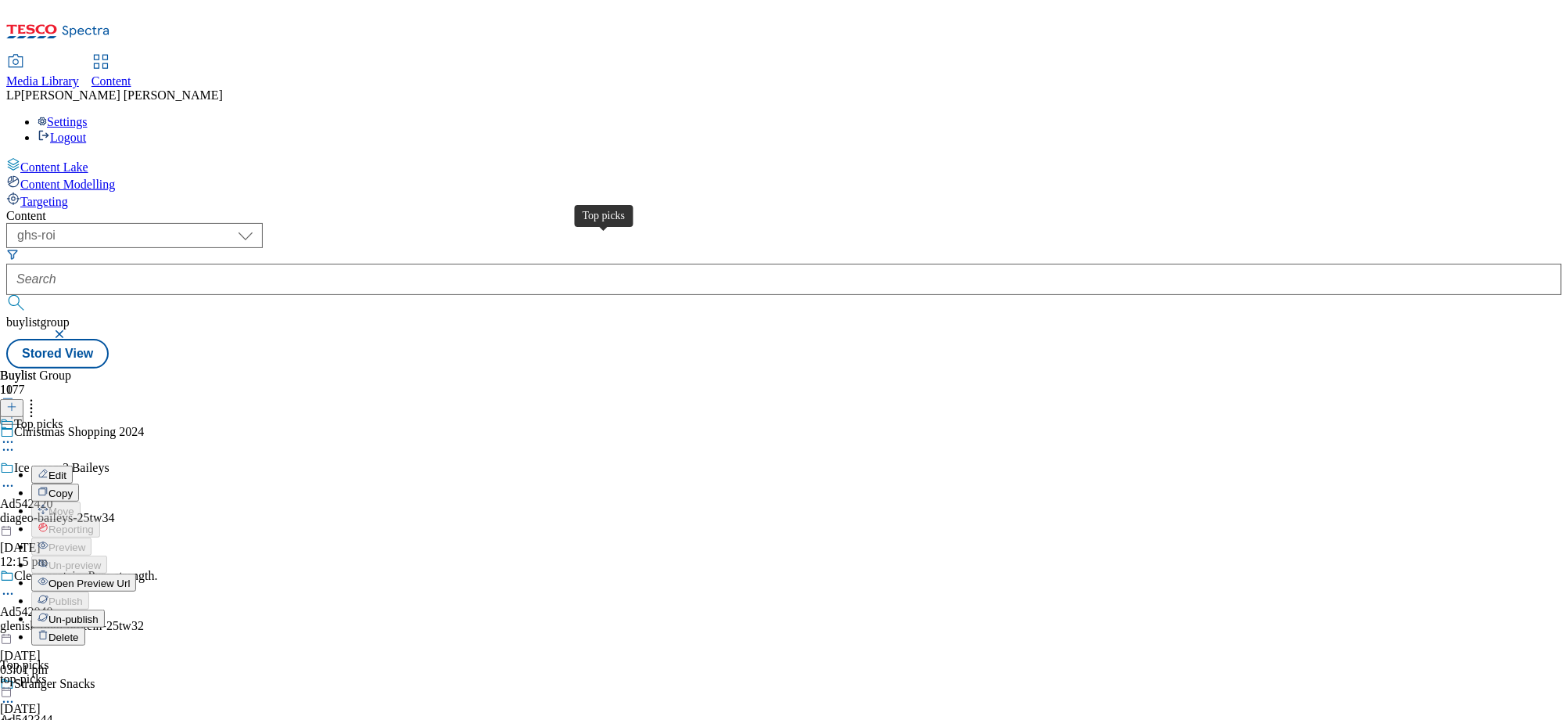
click at [63, 417] on div "Top picks" at bounding box center [39, 424] width 48 height 14
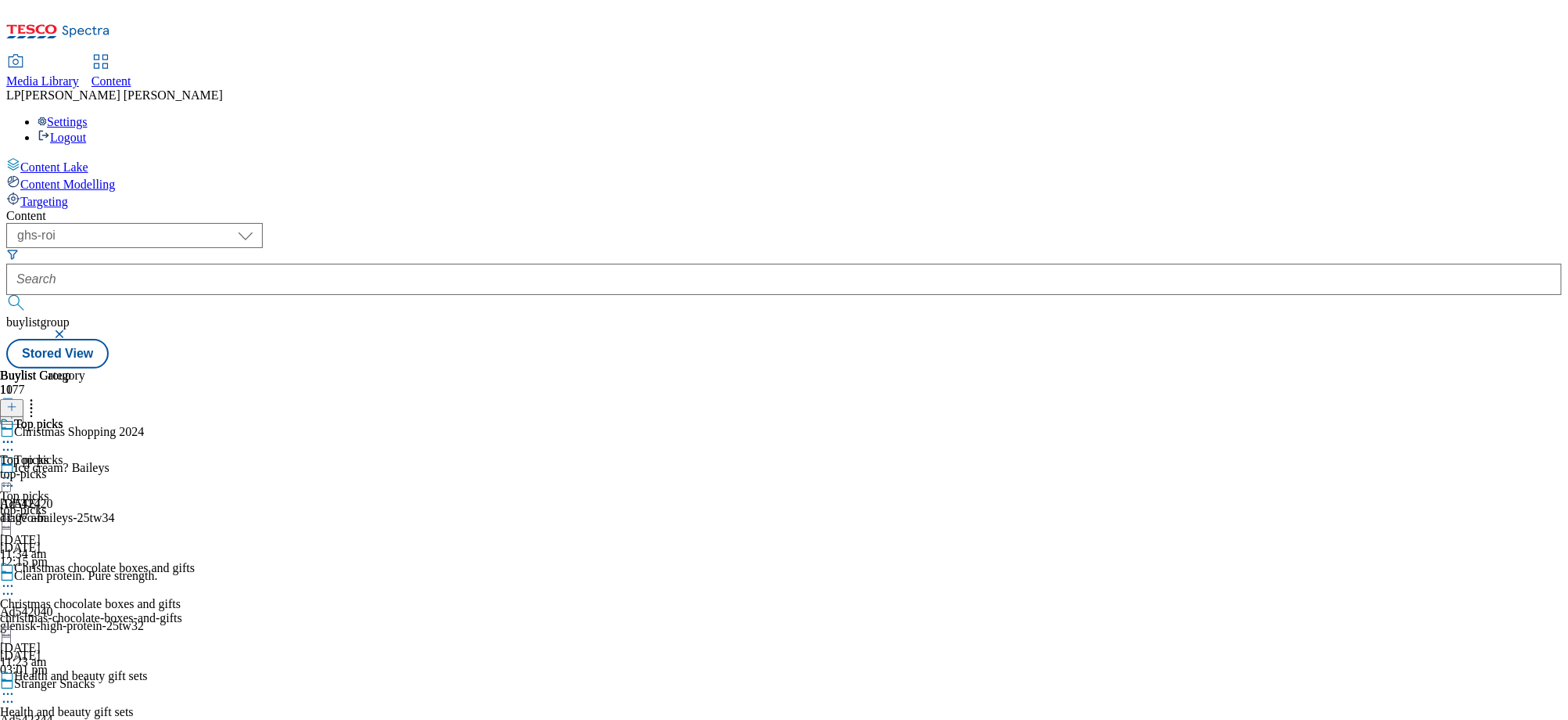
click at [85, 417] on div "Top picks Top picks top-picks [DATE] 11:07 am" at bounding box center [42, 471] width 85 height 108
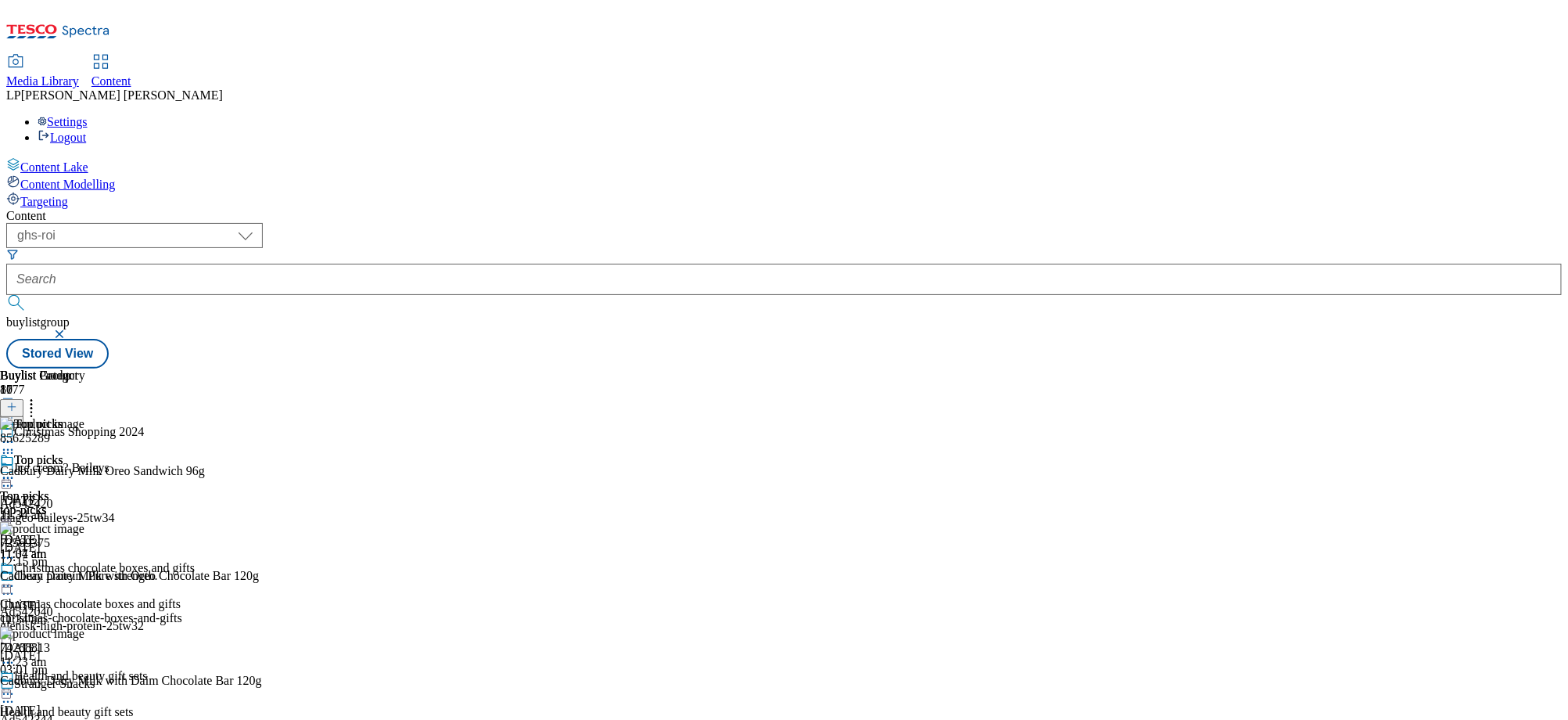
click at [195, 611] on div "christmas-chocolate-boxes-and-gifts" at bounding box center [98, 618] width 195 height 14
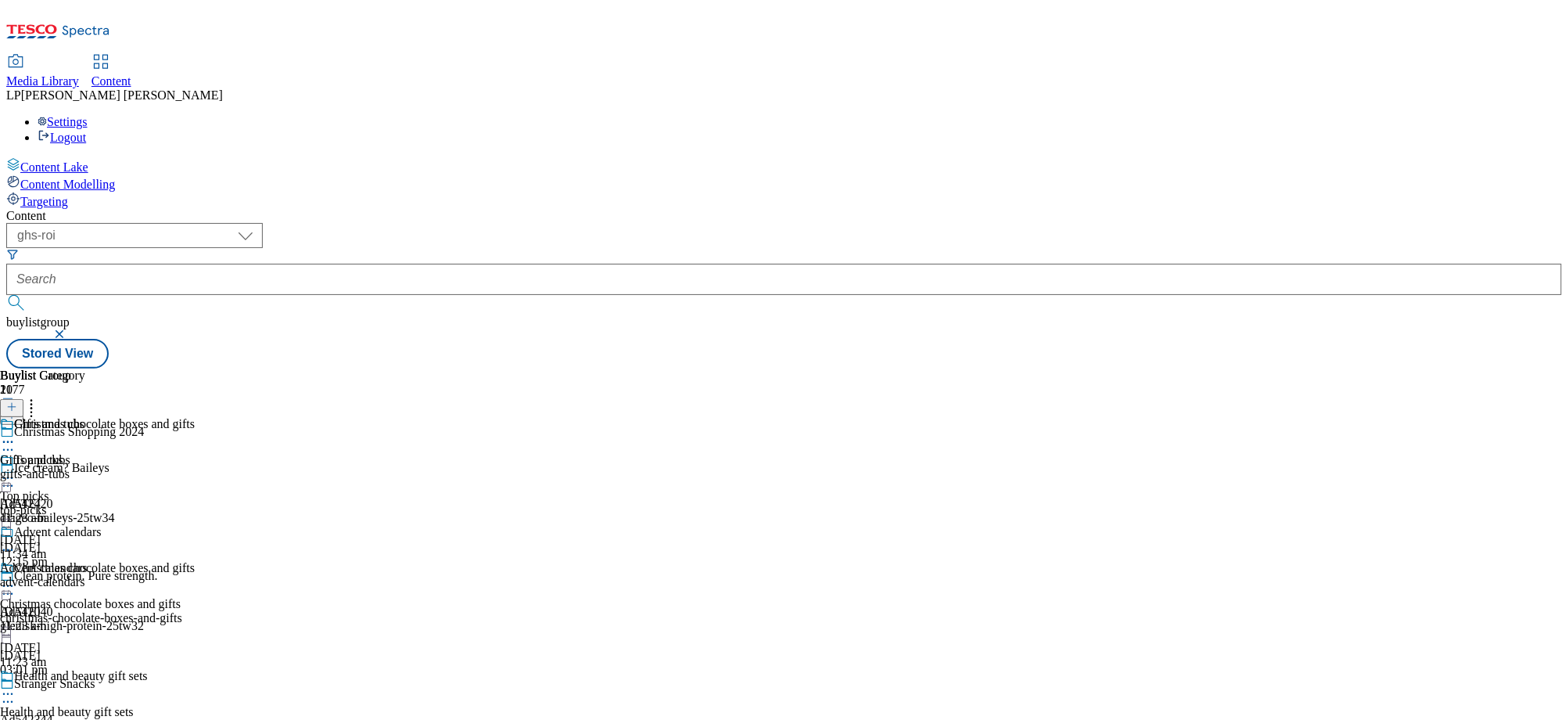
click at [195, 503] on div "top-picks" at bounding box center [98, 510] width 195 height 14
click at [15, 434] on icon at bounding box center [7, 441] width 15 height 15
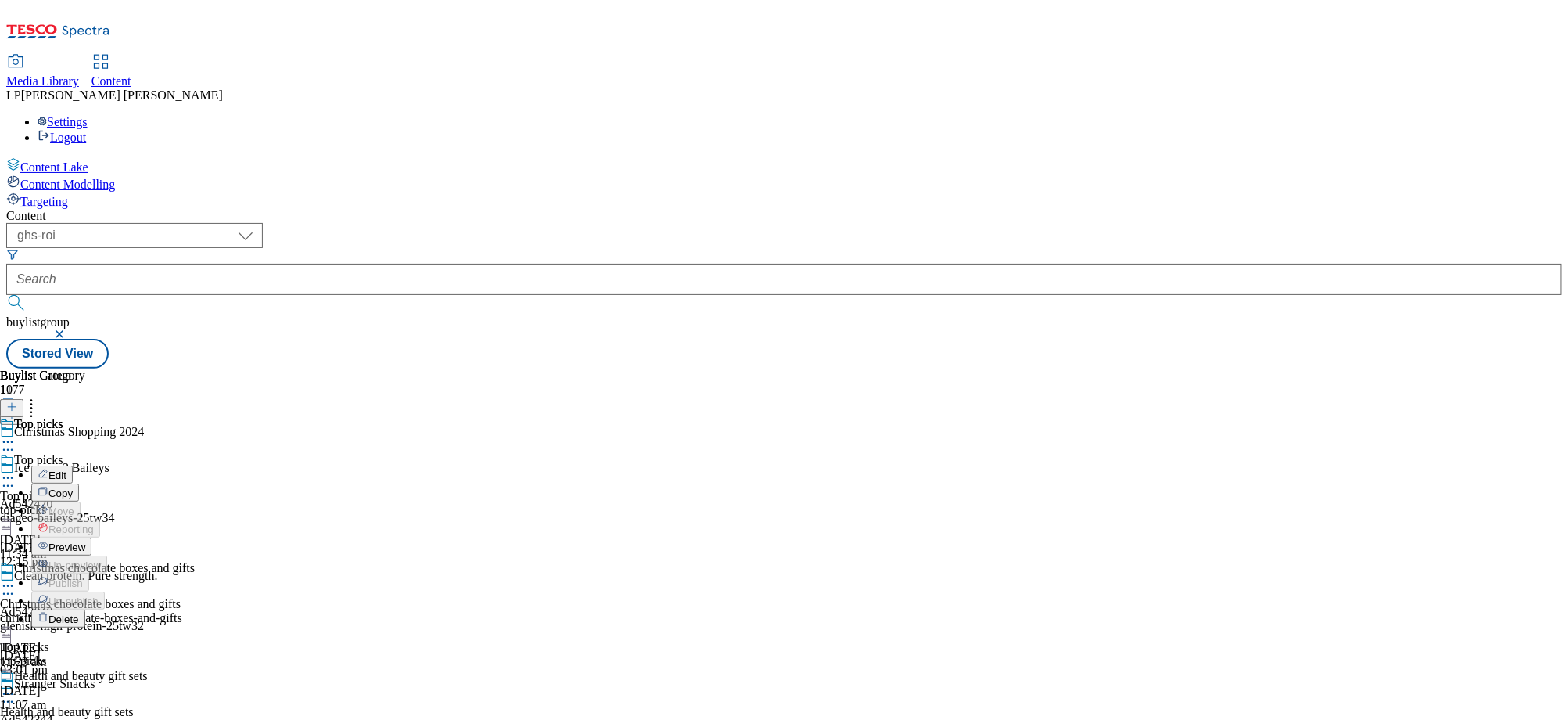
click at [85, 541] on span "Preview" at bounding box center [66, 546] width 37 height 12
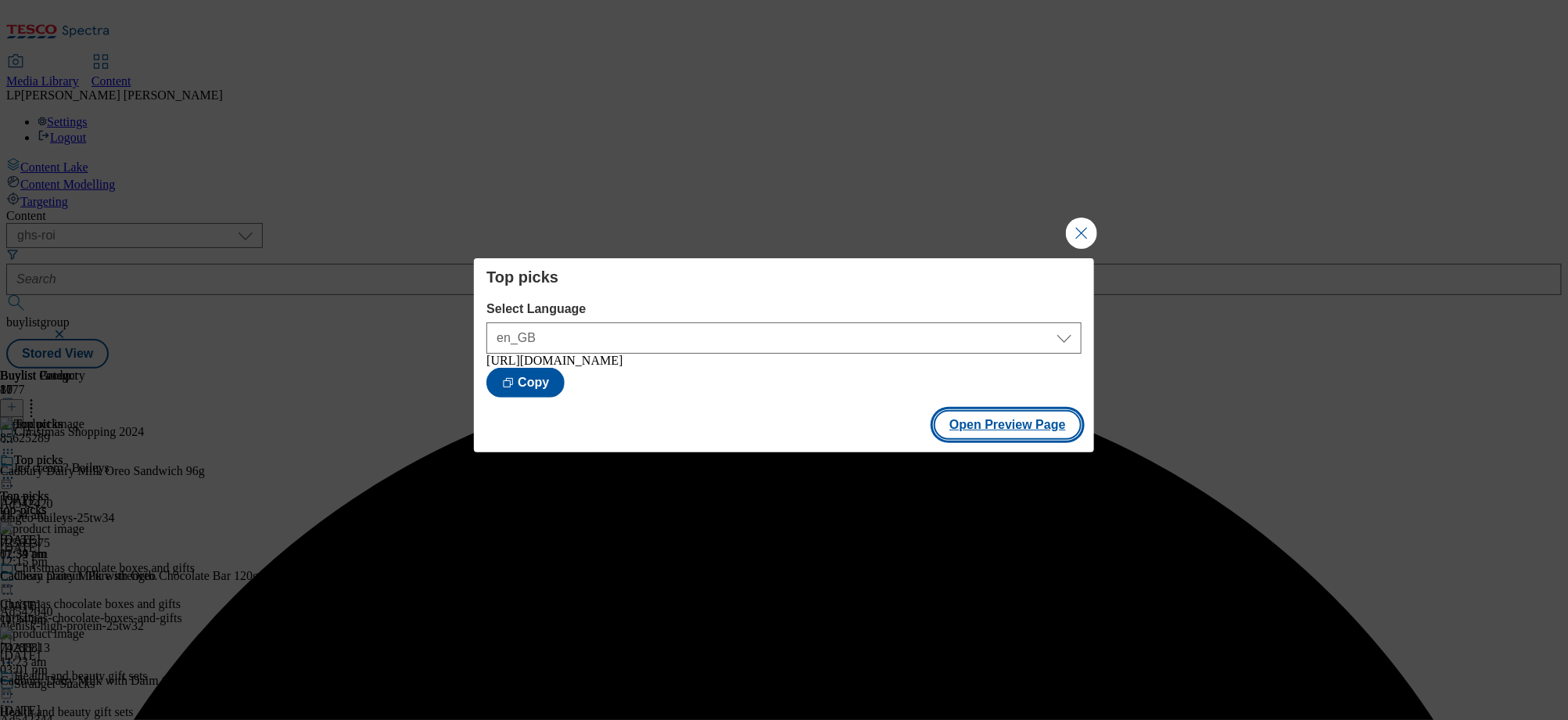
click at [1017, 424] on button "Open Preview Page" at bounding box center [1007, 424] width 148 height 30
click at [1086, 227] on button "Close Modal" at bounding box center [1082, 233] width 31 height 31
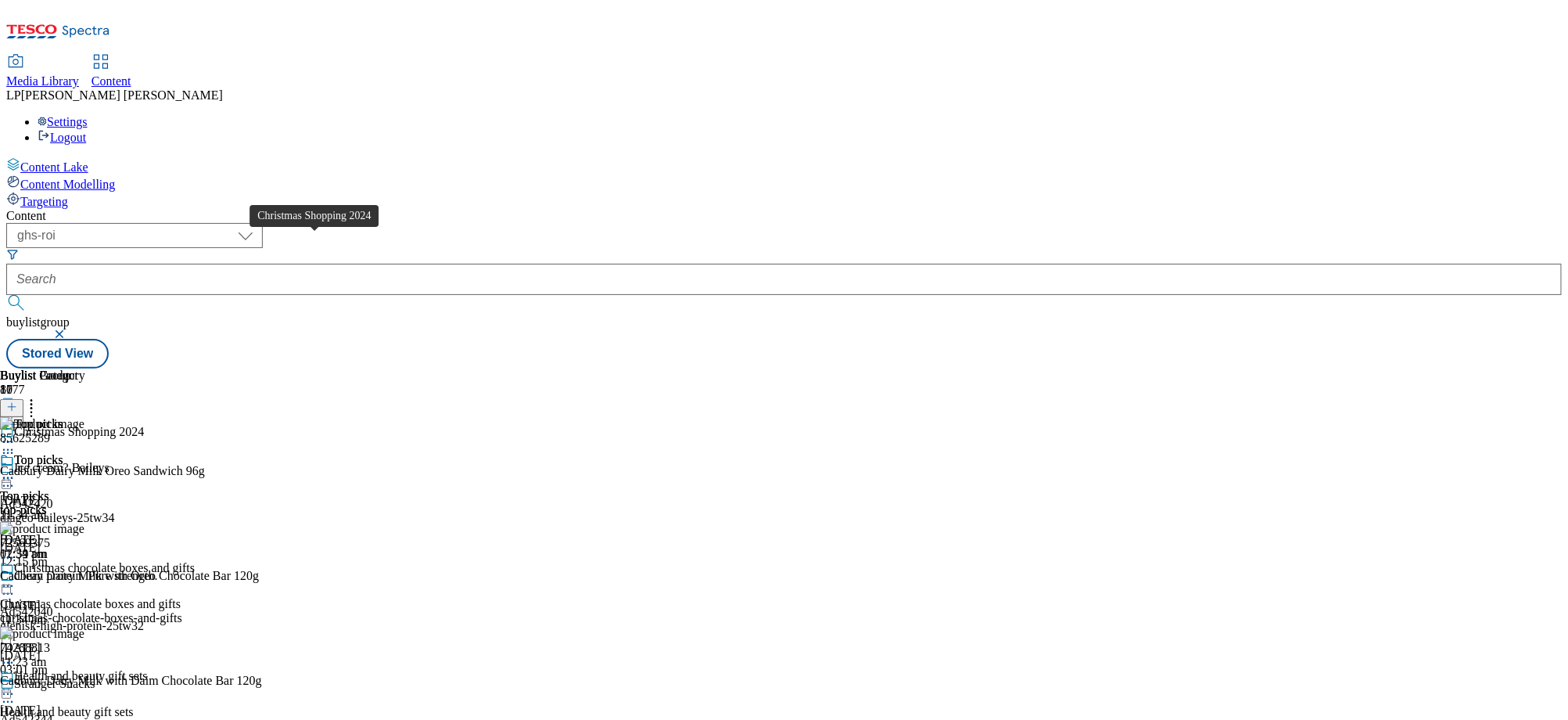
click at [144, 424] on span "Christmas Shopping 2024" at bounding box center [79, 433] width 130 height 17
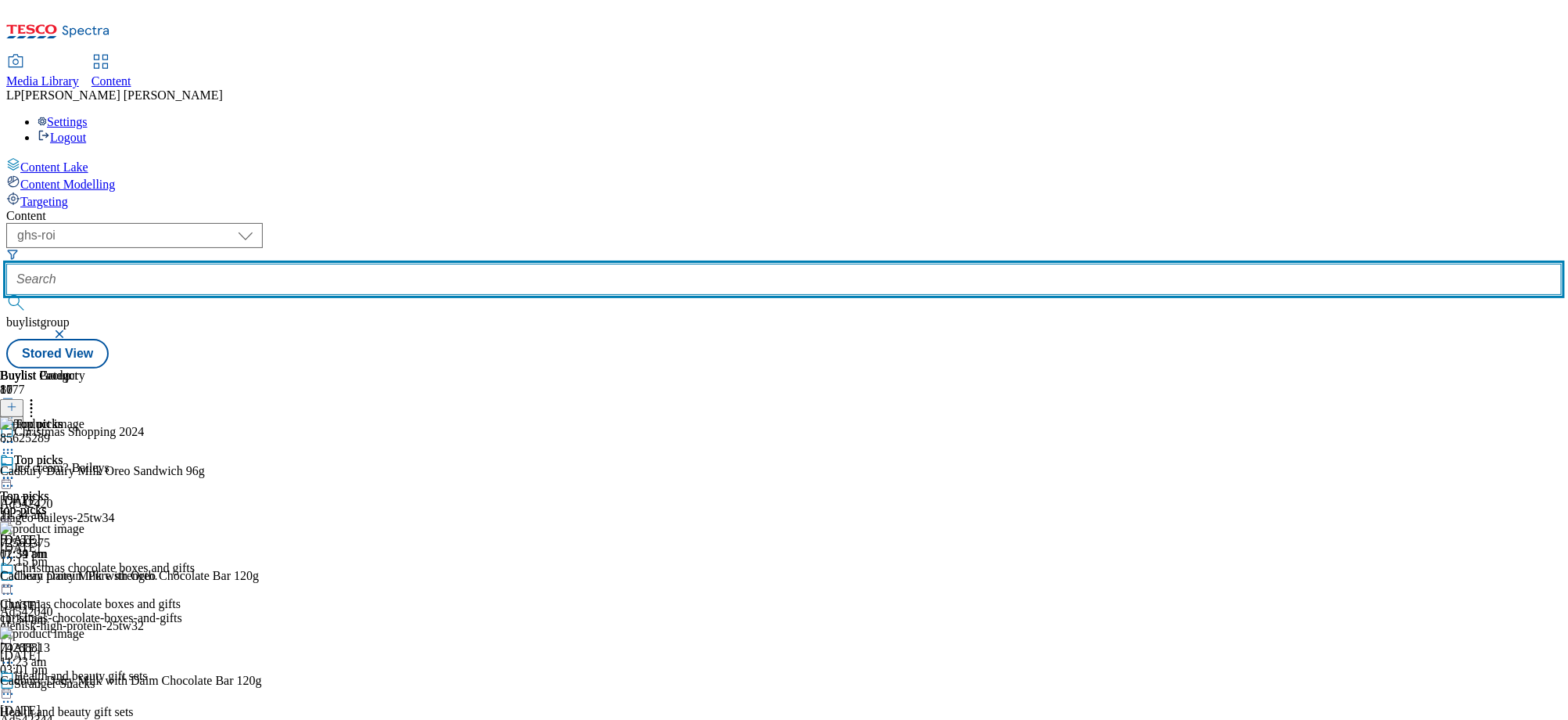
click at [463, 263] on input "text" at bounding box center [784, 279] width 1555 height 31
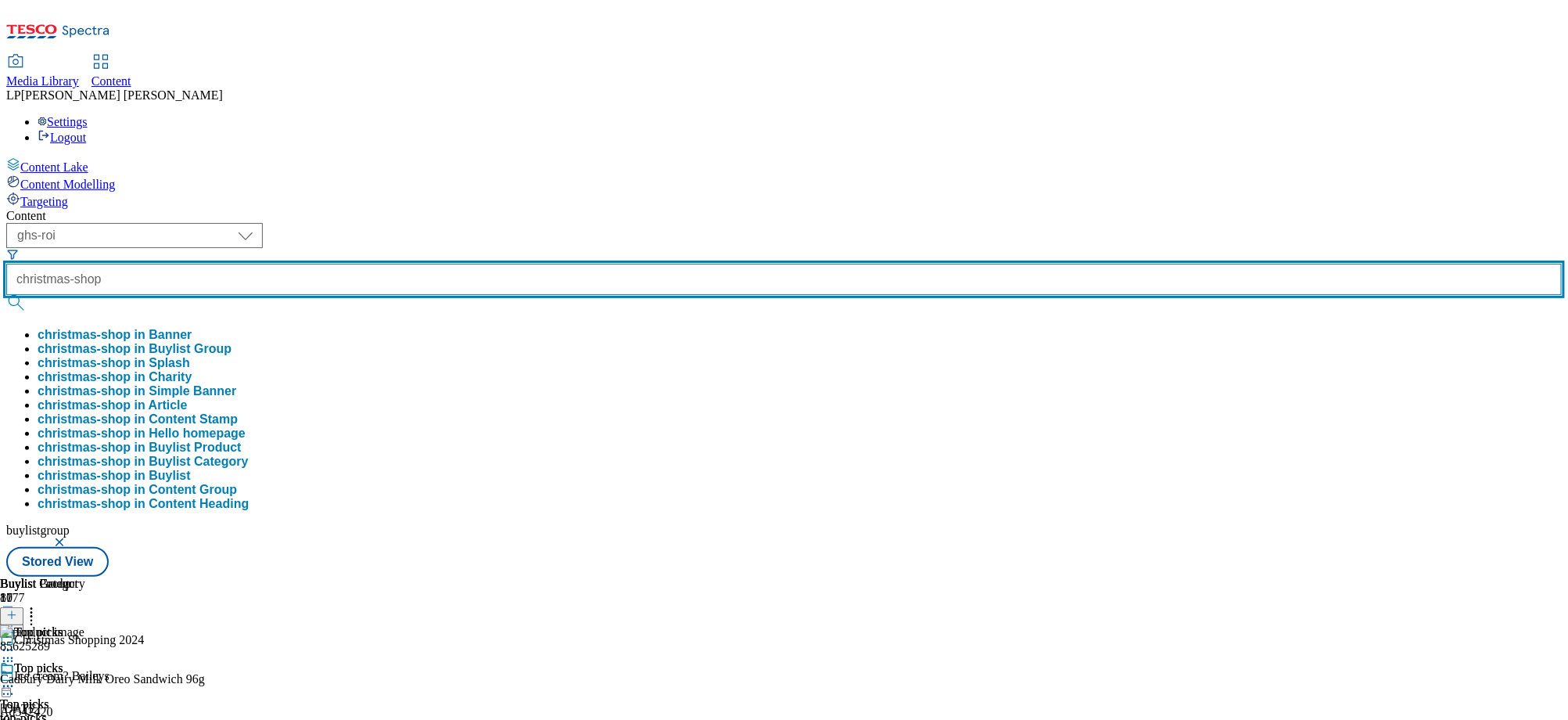
type input "christmas-shop"
click at [6, 295] on button "submit" at bounding box center [17, 302] width 21 height 15
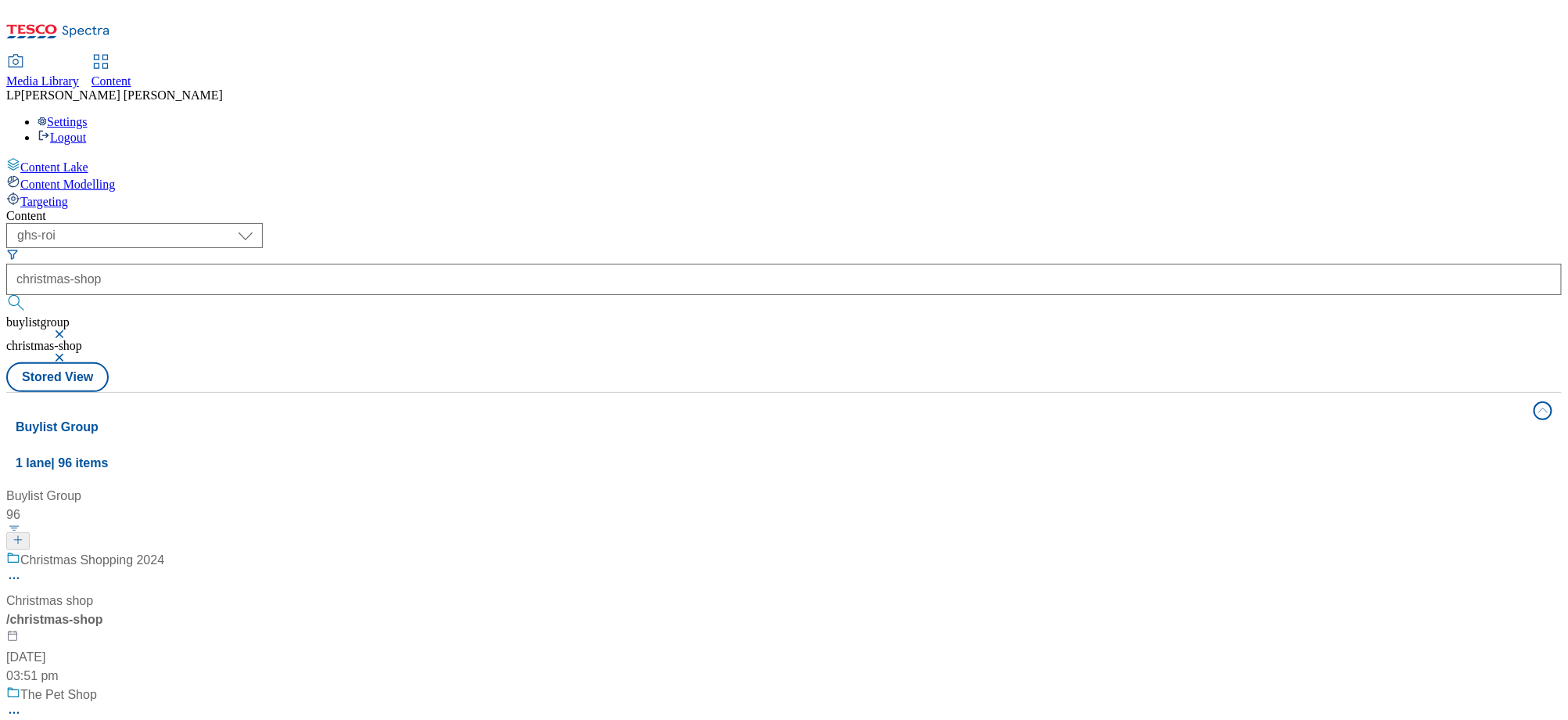
click at [201, 610] on div "/ christmas-shop" at bounding box center [104, 619] width 195 height 19
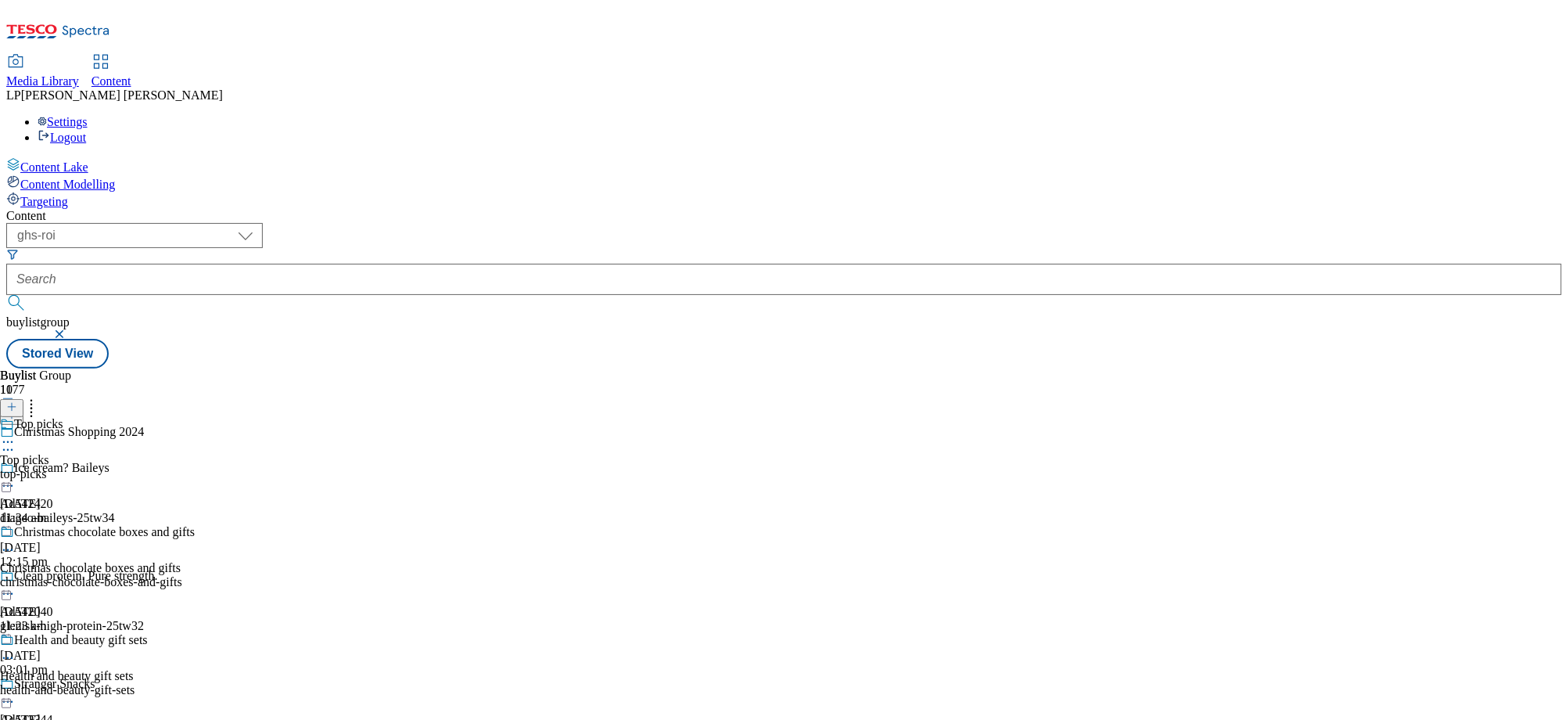
click at [15, 434] on icon at bounding box center [7, 441] width 15 height 15
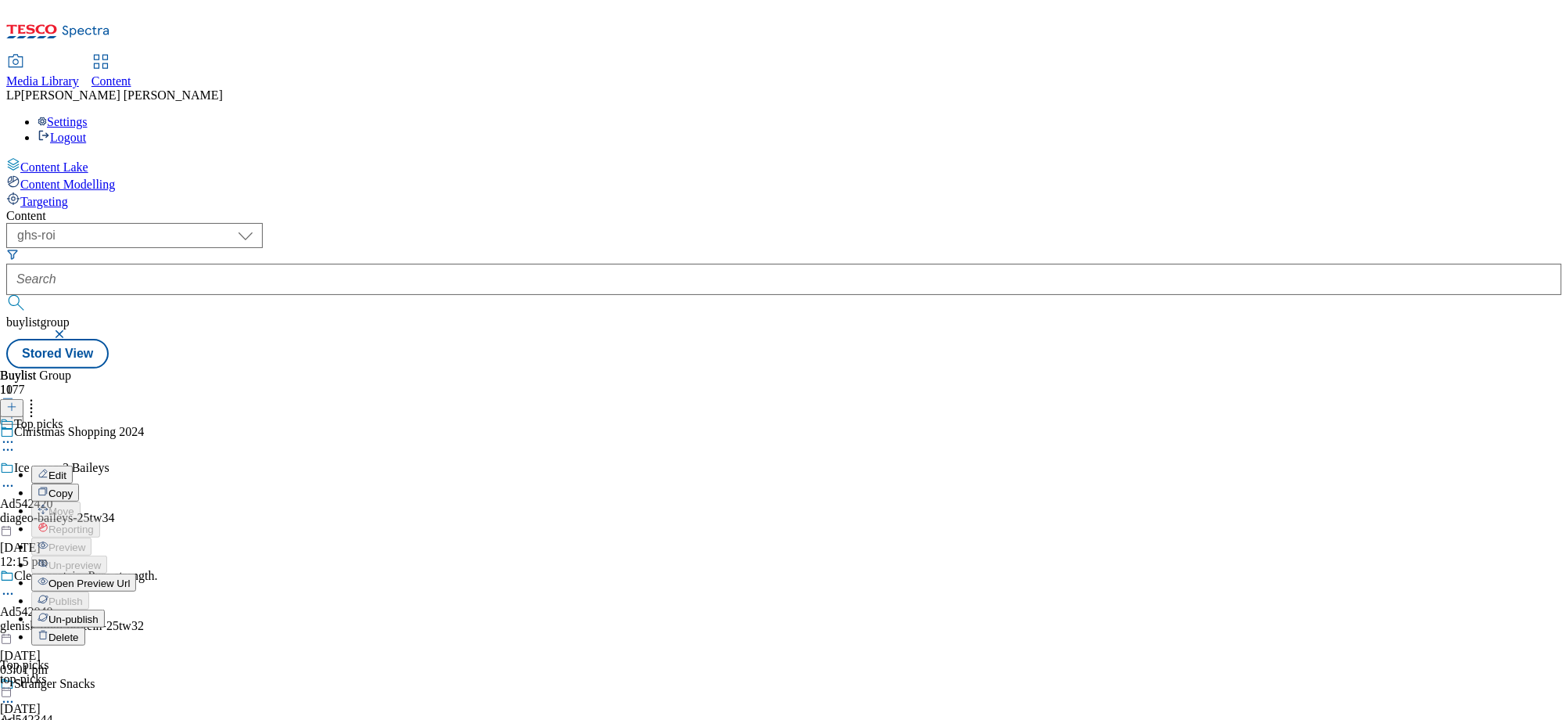
click at [130, 578] on span "Open Preview Url" at bounding box center [89, 583] width 81 height 12
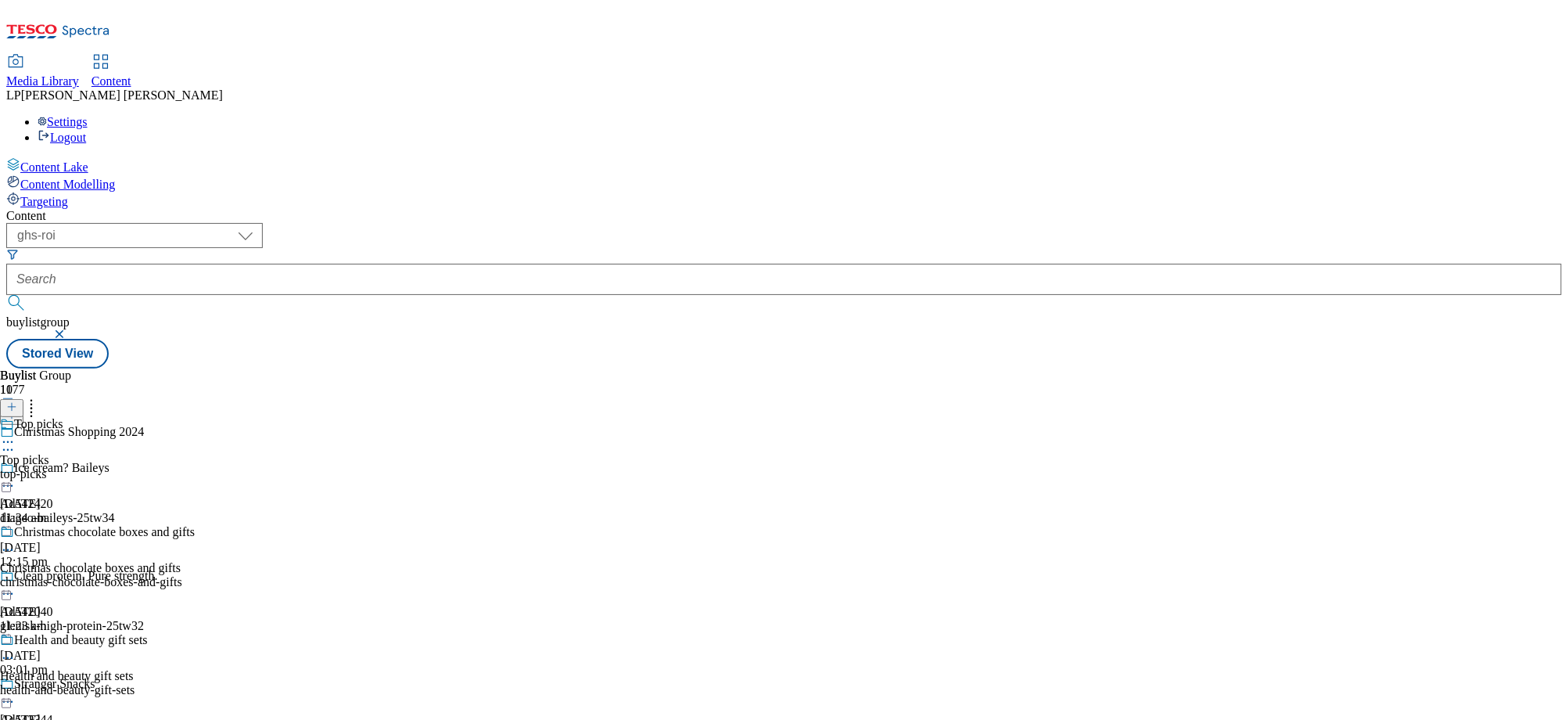
click at [15, 434] on icon at bounding box center [7, 441] width 15 height 15
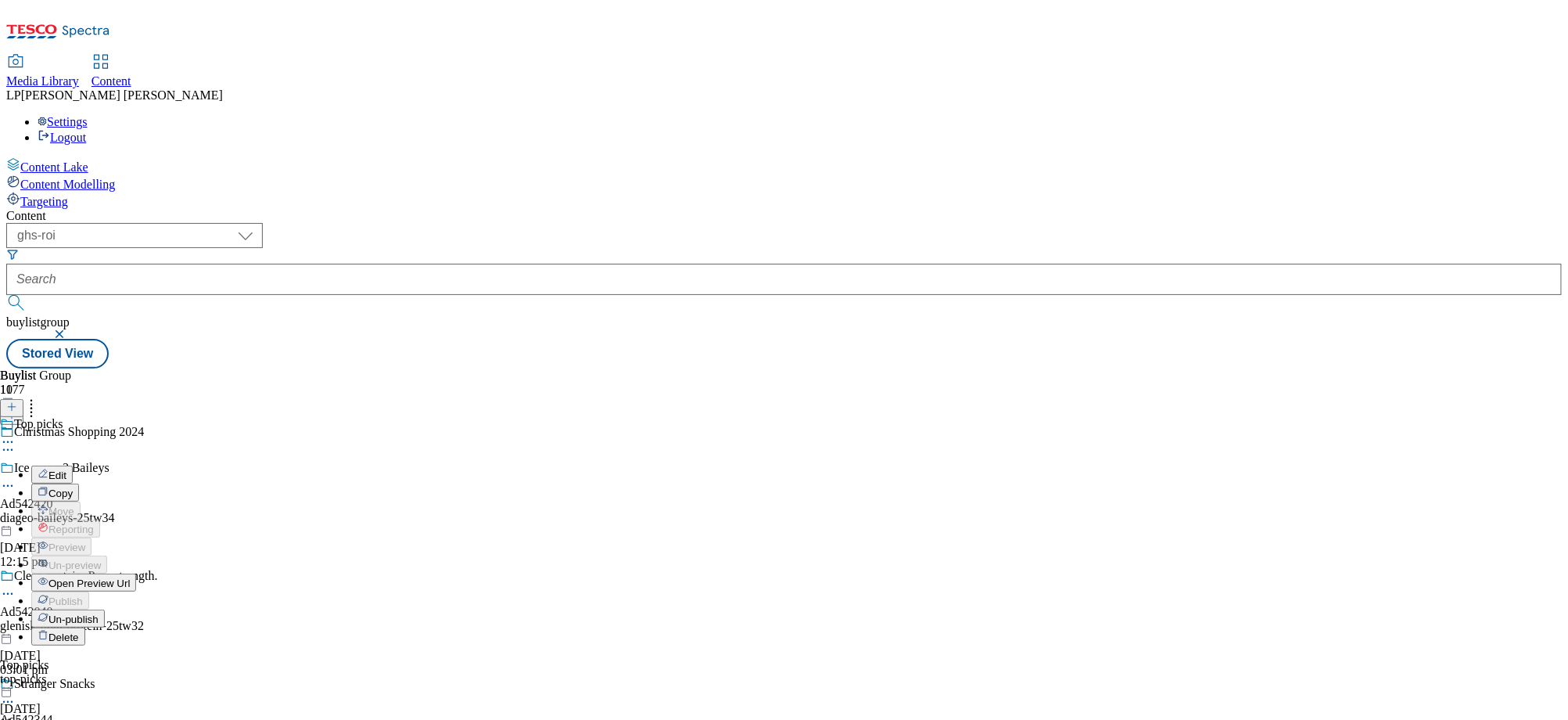
click at [130, 578] on span "Open Preview Url" at bounding box center [89, 583] width 81 height 12
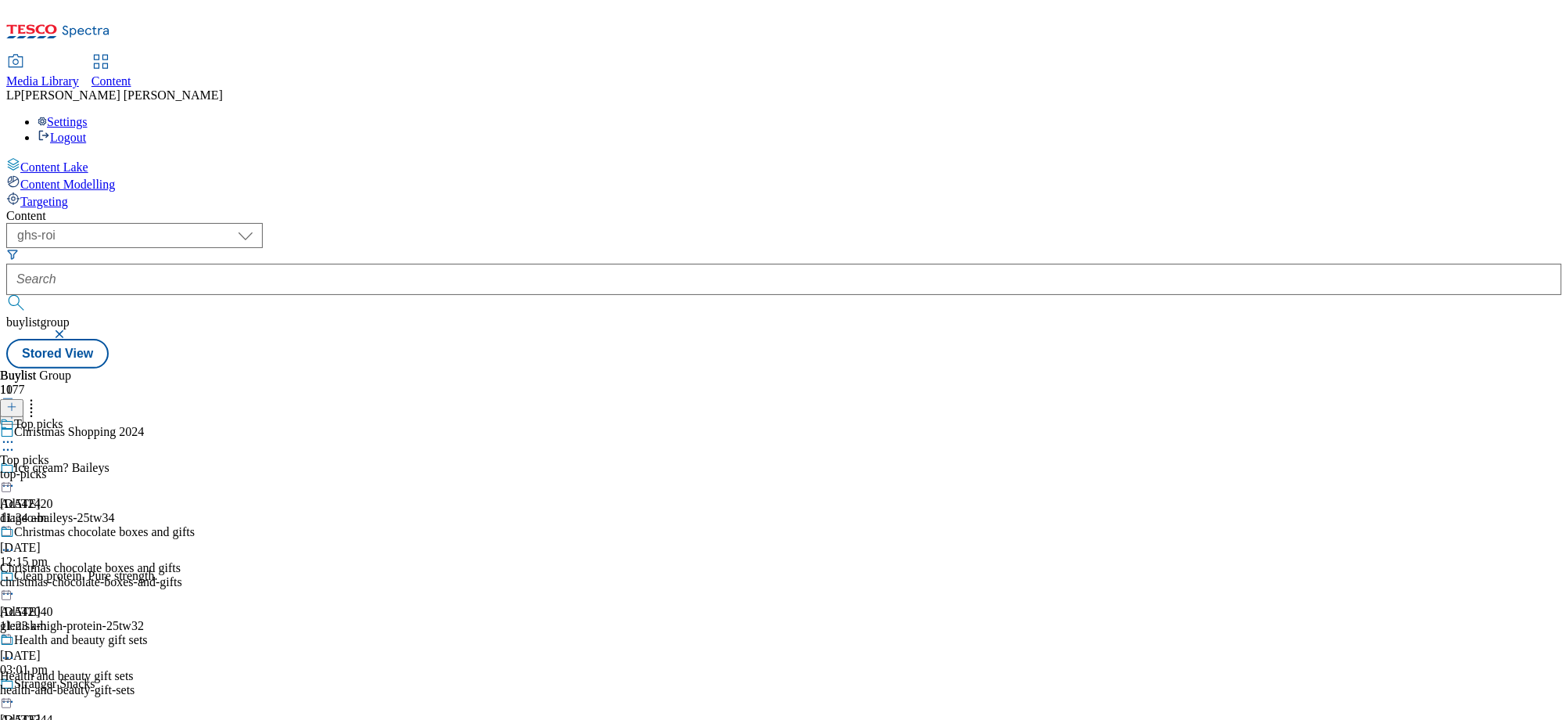
click at [15, 434] on icon at bounding box center [7, 441] width 15 height 15
click at [818, 368] on div "Buylist Group 1177 Christmas Shopping 2024 Ice cream? Baileys Ad542420 diageo-b…" at bounding box center [784, 368] width 1555 height 0
